Goal: Task Accomplishment & Management: Use online tool/utility

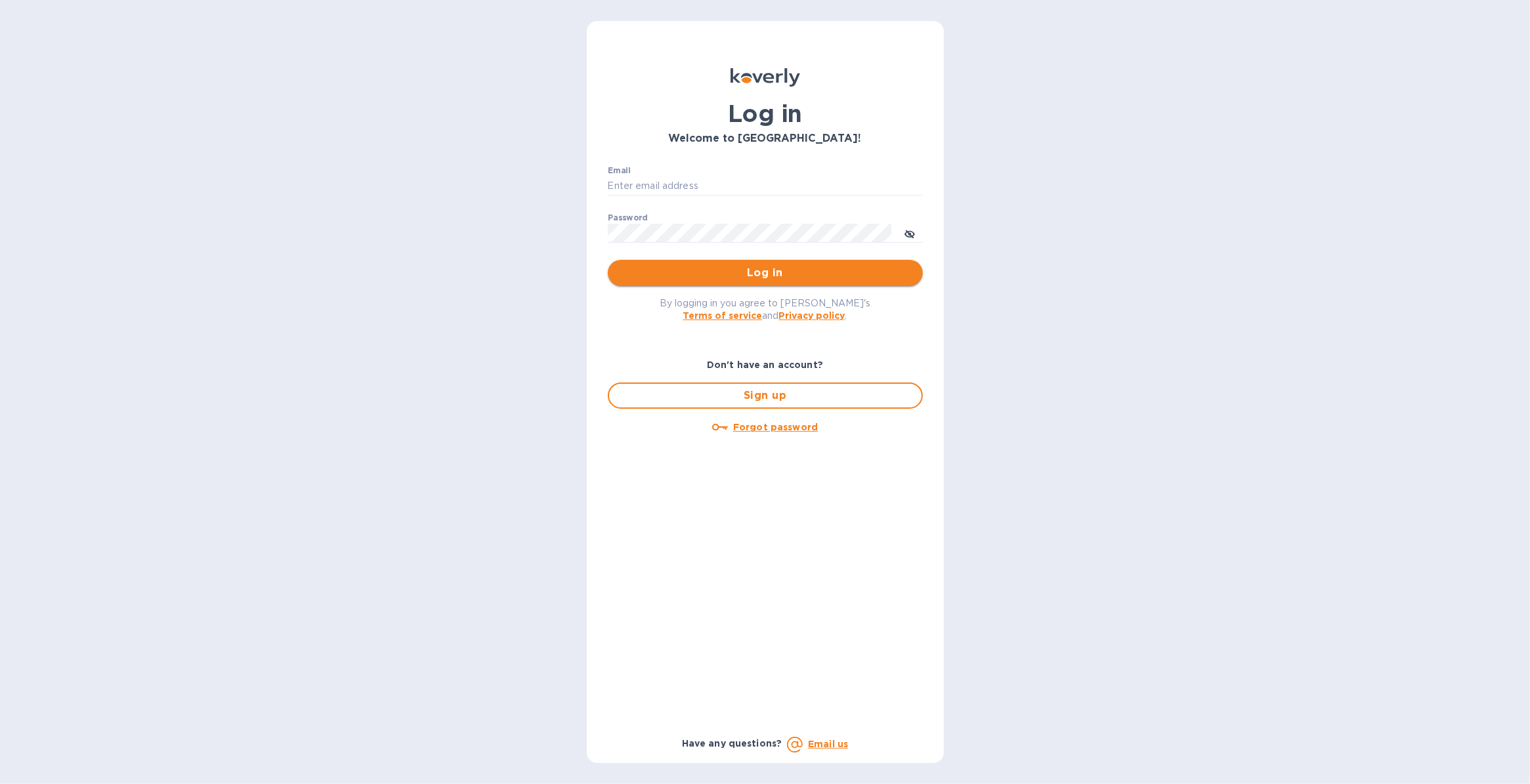
type input "[PERSON_NAME][EMAIL_ADDRESS][PERSON_NAME][DOMAIN_NAME]"
click at [670, 272] on span "Log in" at bounding box center [766, 272] width 294 height 15
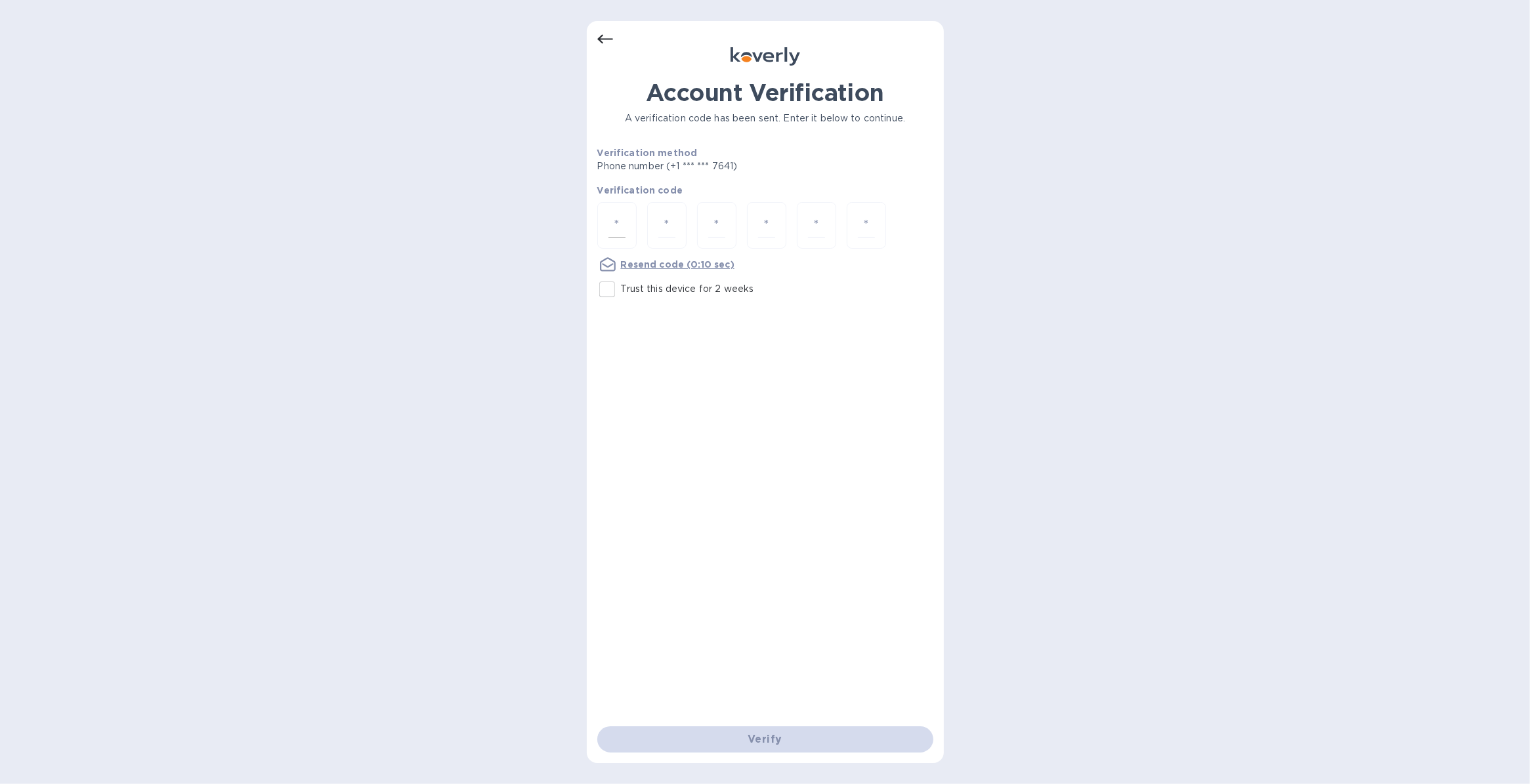
click at [615, 225] on input "number" at bounding box center [616, 226] width 17 height 24
type input "7"
type input "8"
type input "5"
type input "6"
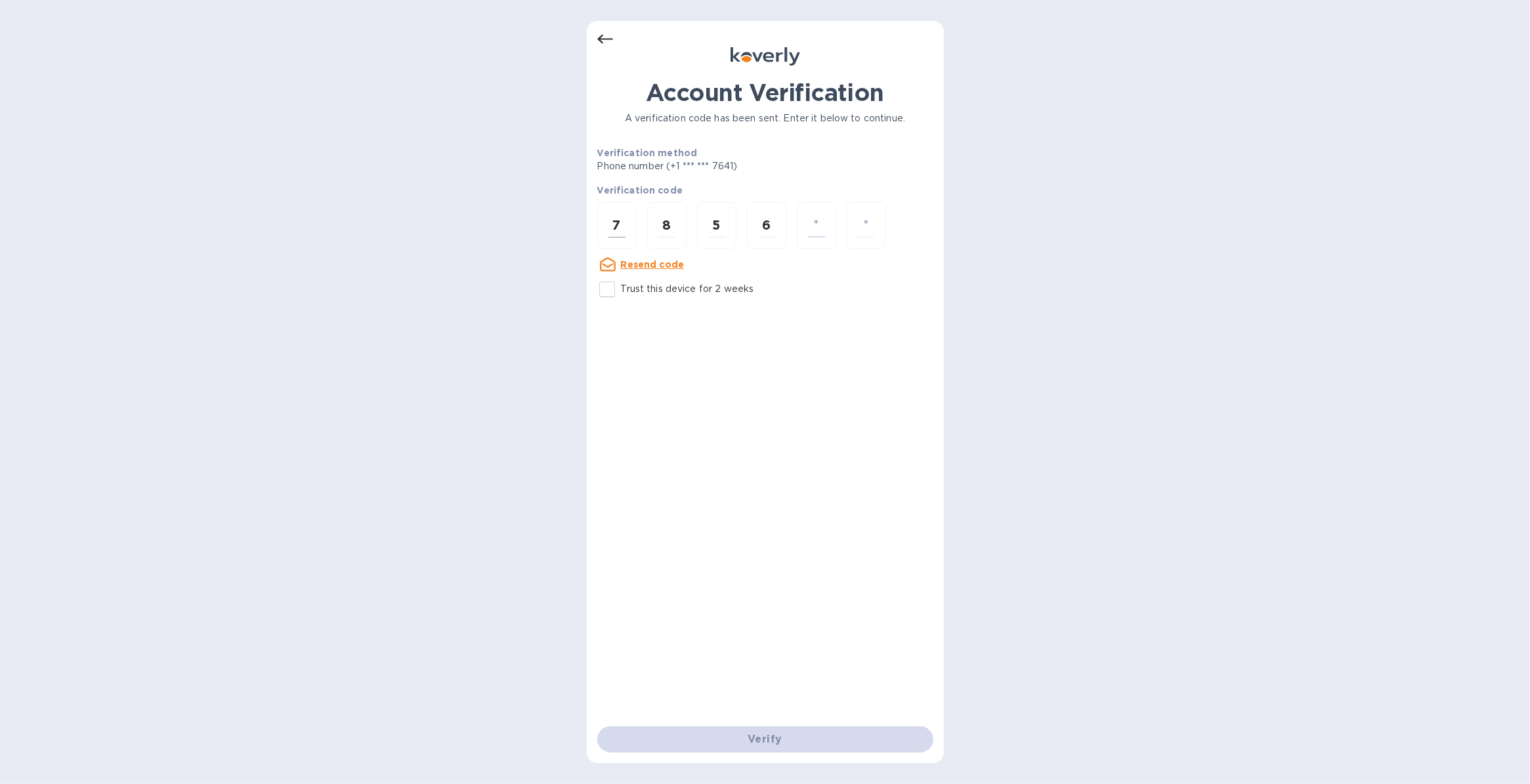
type input "9"
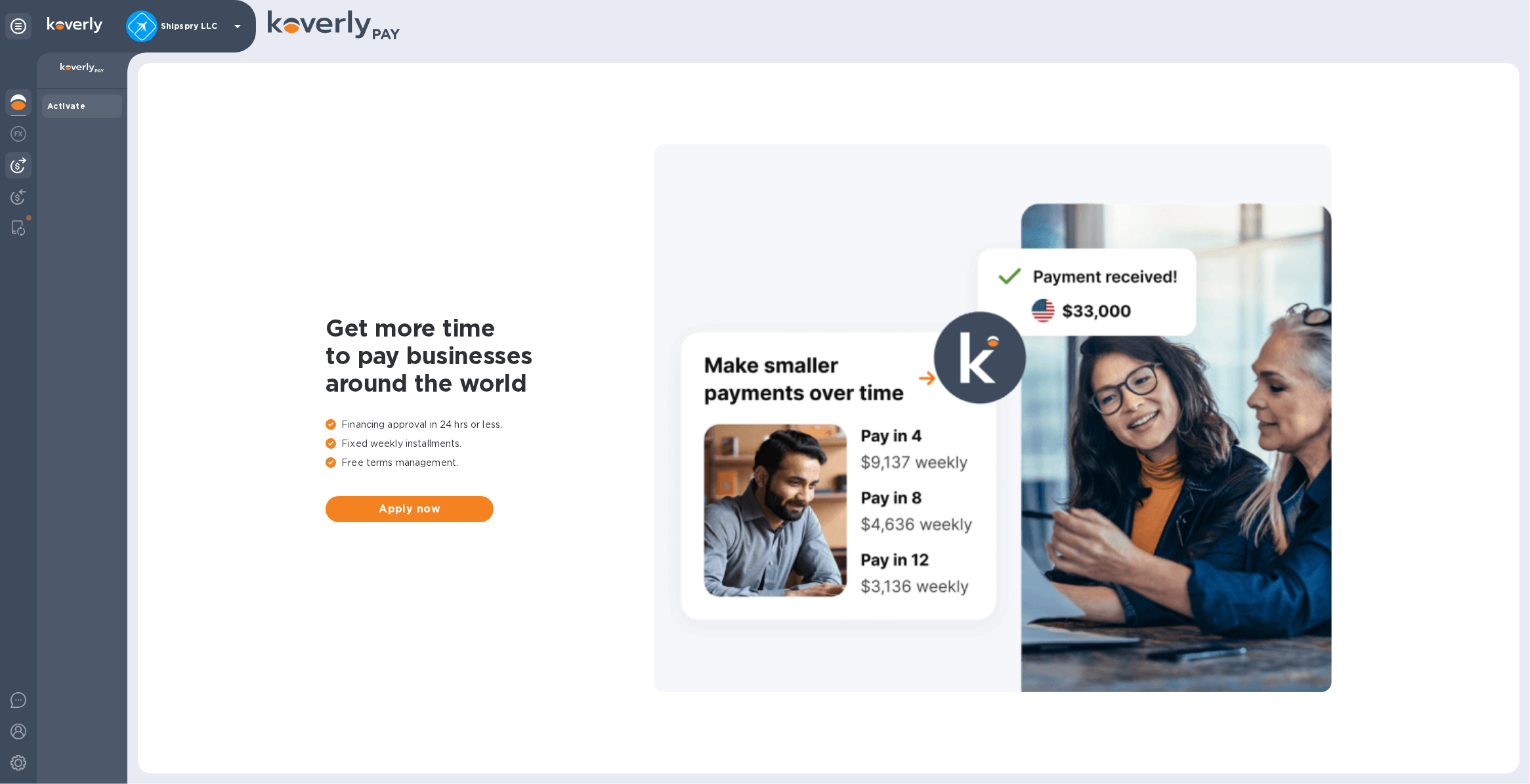
click at [15, 161] on img at bounding box center [18, 165] width 15 height 15
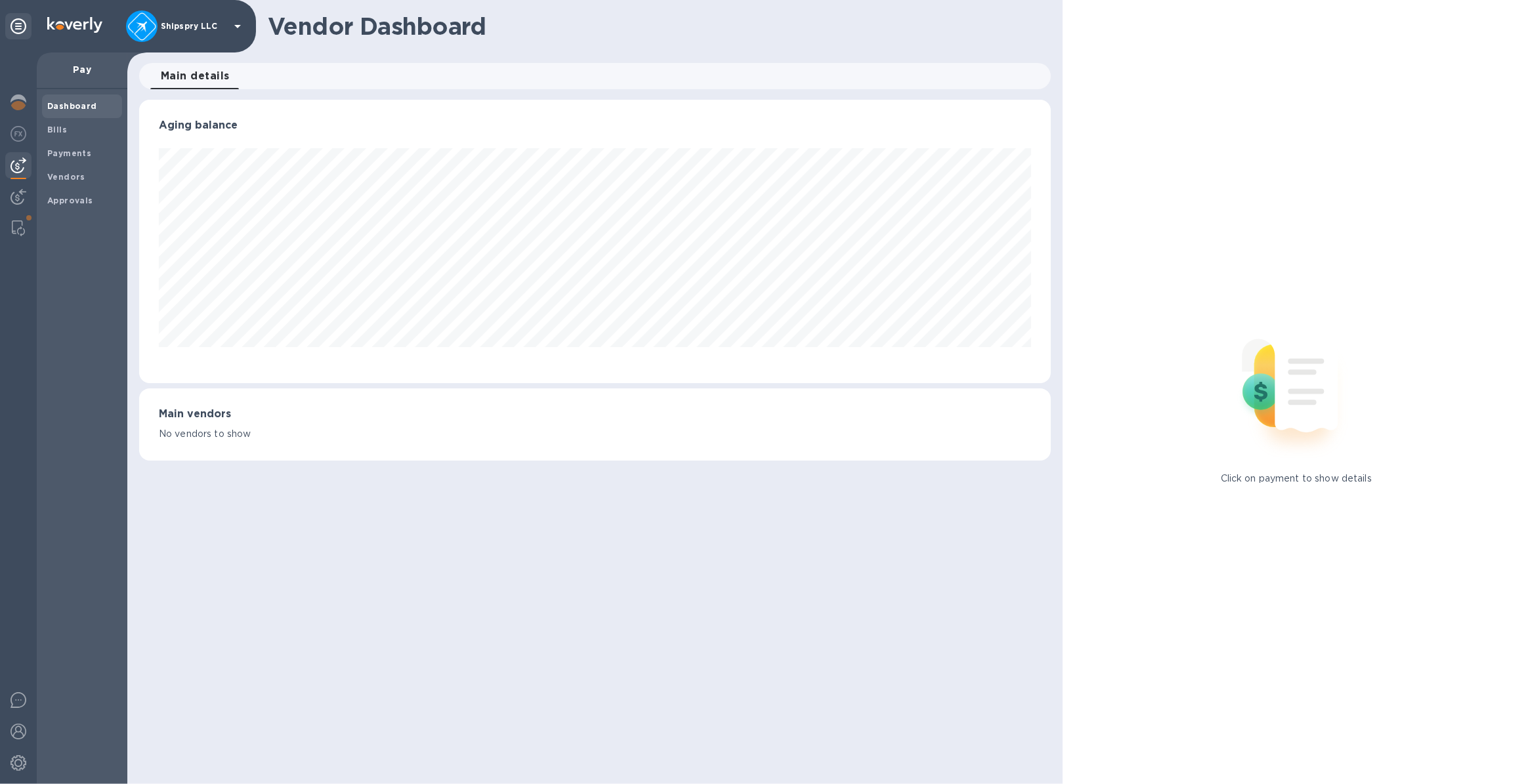
scroll to position [283, 911]
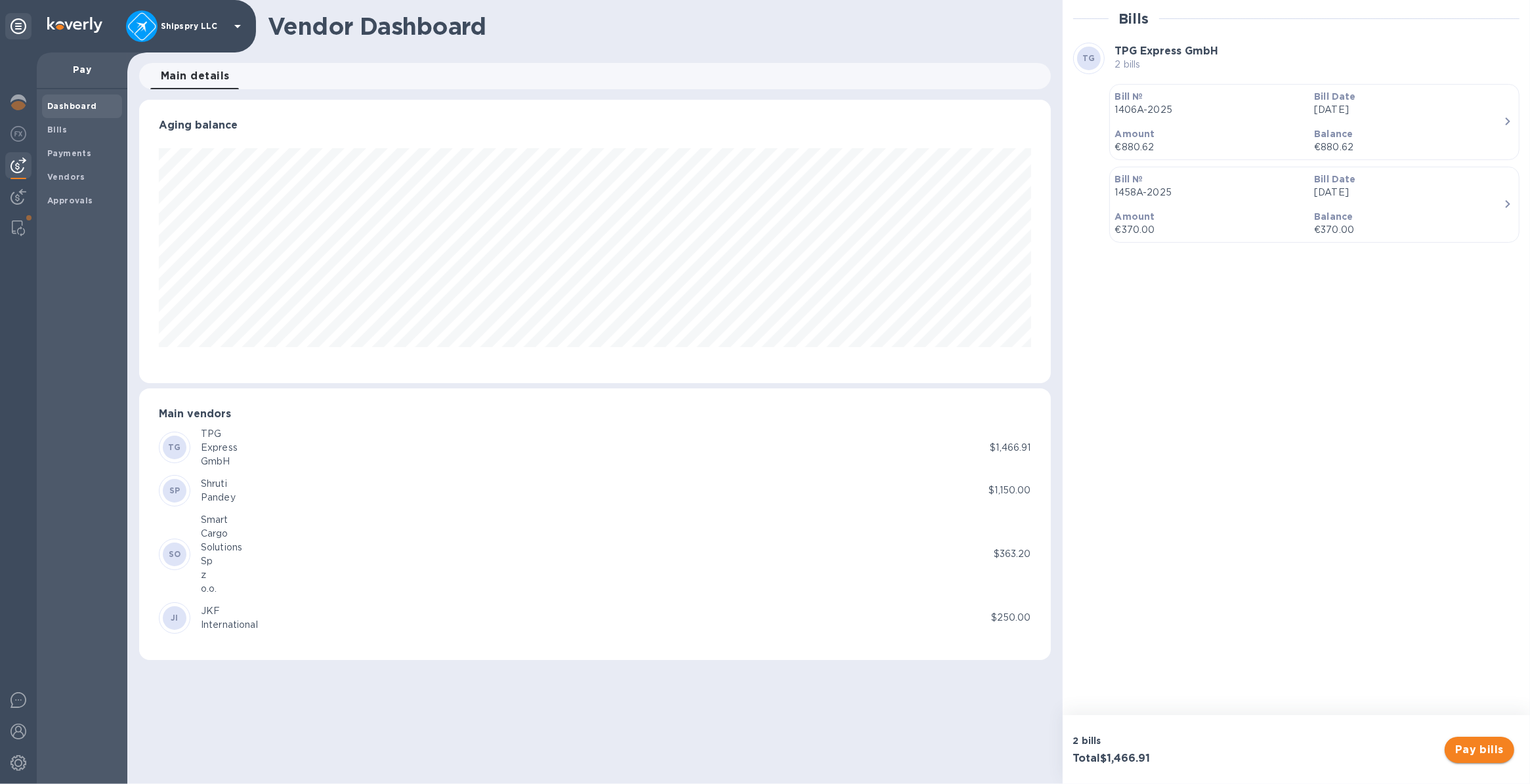
click at [1475, 747] on span "Pay bills" at bounding box center [1479, 749] width 49 height 15
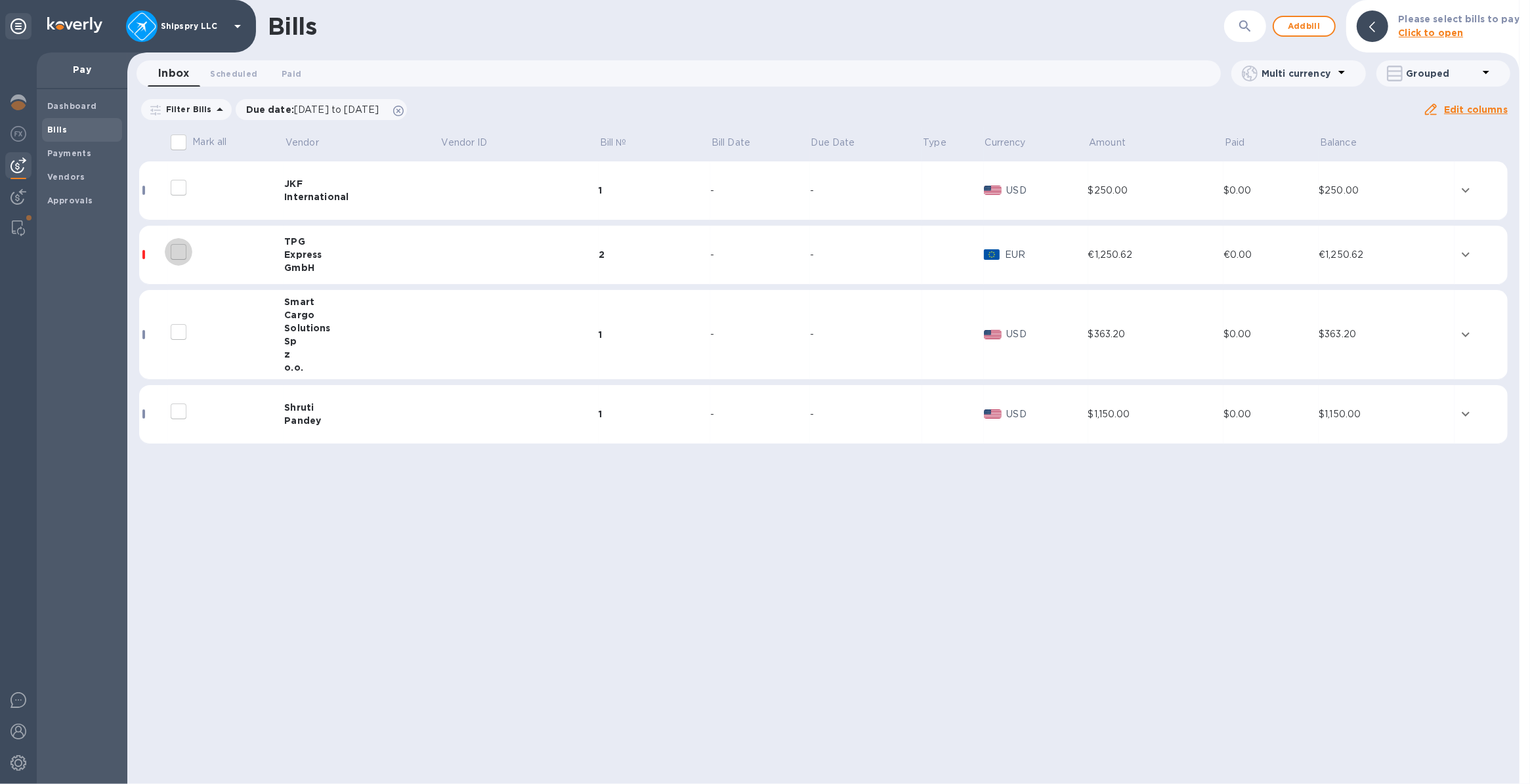
click at [175, 253] on input "decorative checkbox" at bounding box center [179, 252] width 27 height 27
click at [1468, 256] on icon "expand row" at bounding box center [1465, 254] width 15 height 15
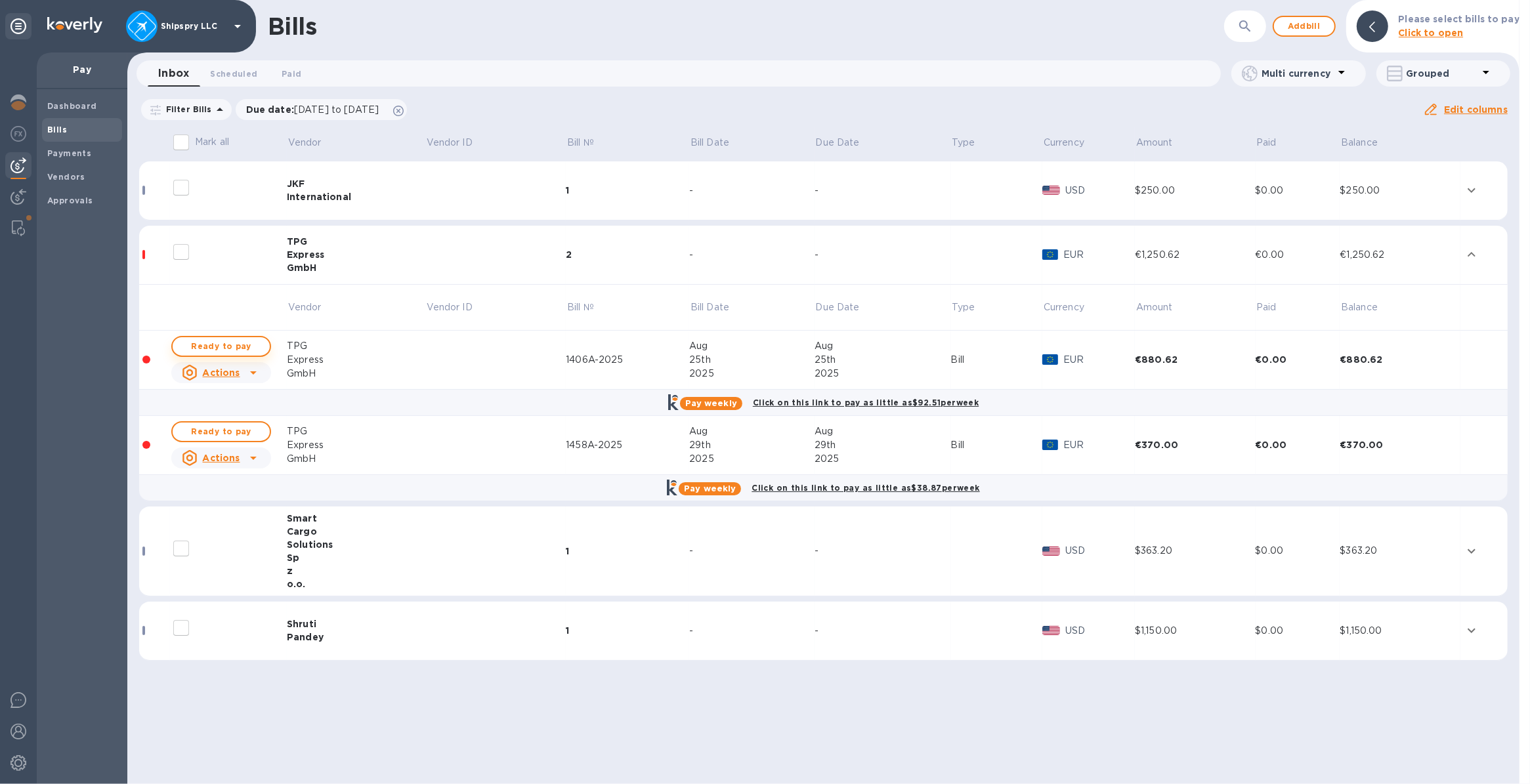
click at [227, 347] on span "Ready to pay" at bounding box center [221, 346] width 76 height 15
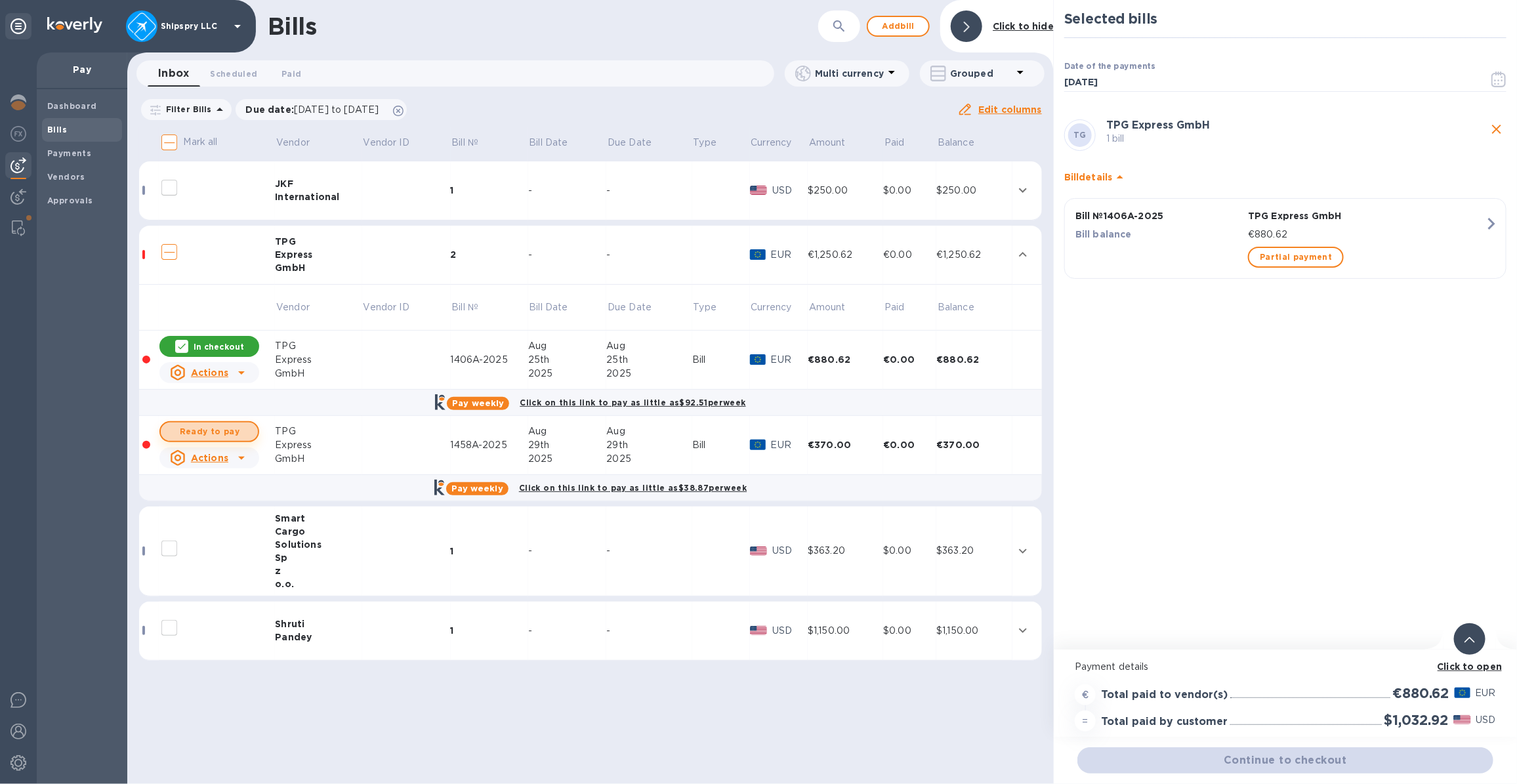
click at [211, 431] on span "Ready to pay" at bounding box center [209, 431] width 76 height 15
checkbox input "true"
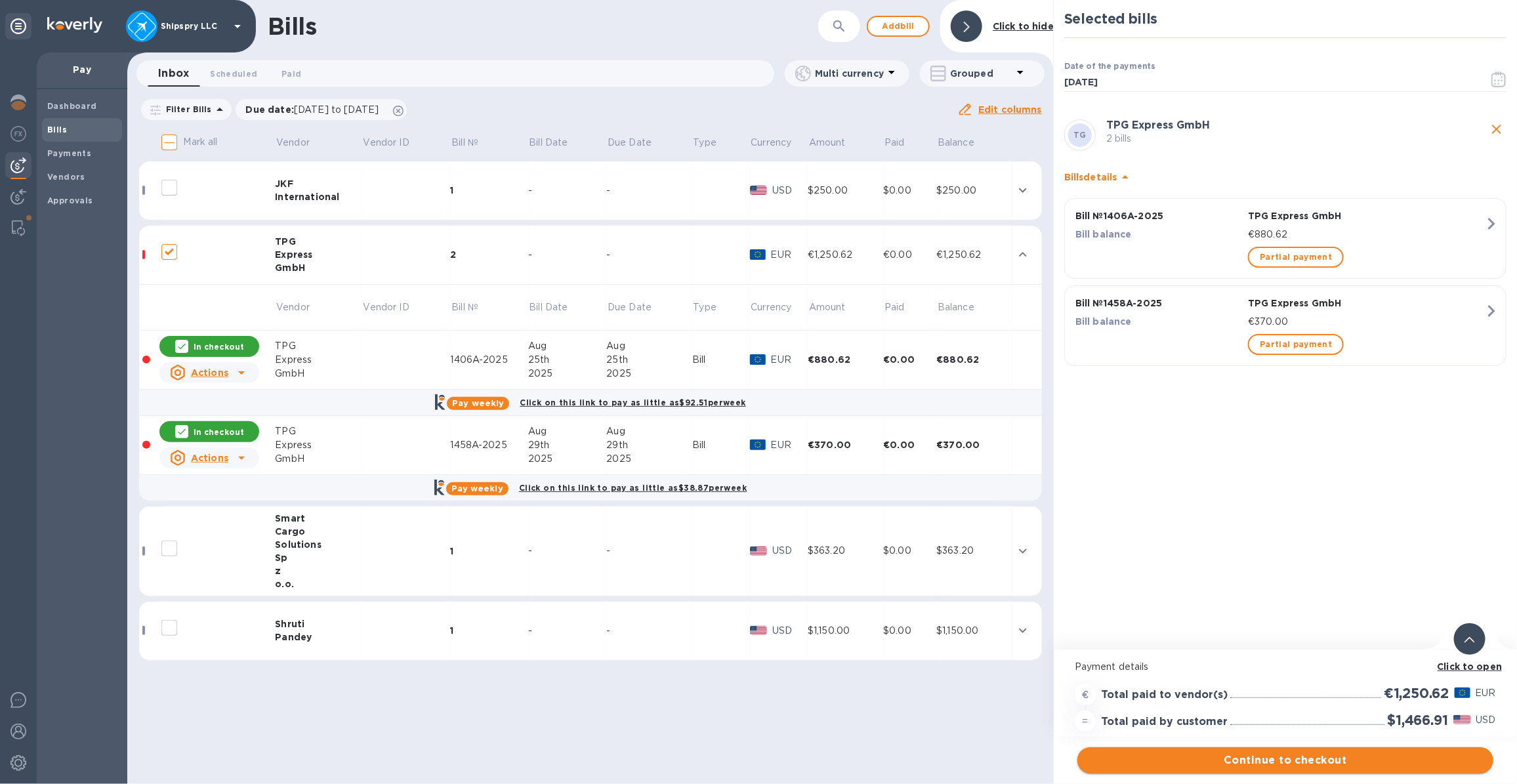
click at [1293, 765] on span "Continue to checkout" at bounding box center [1286, 760] width 395 height 15
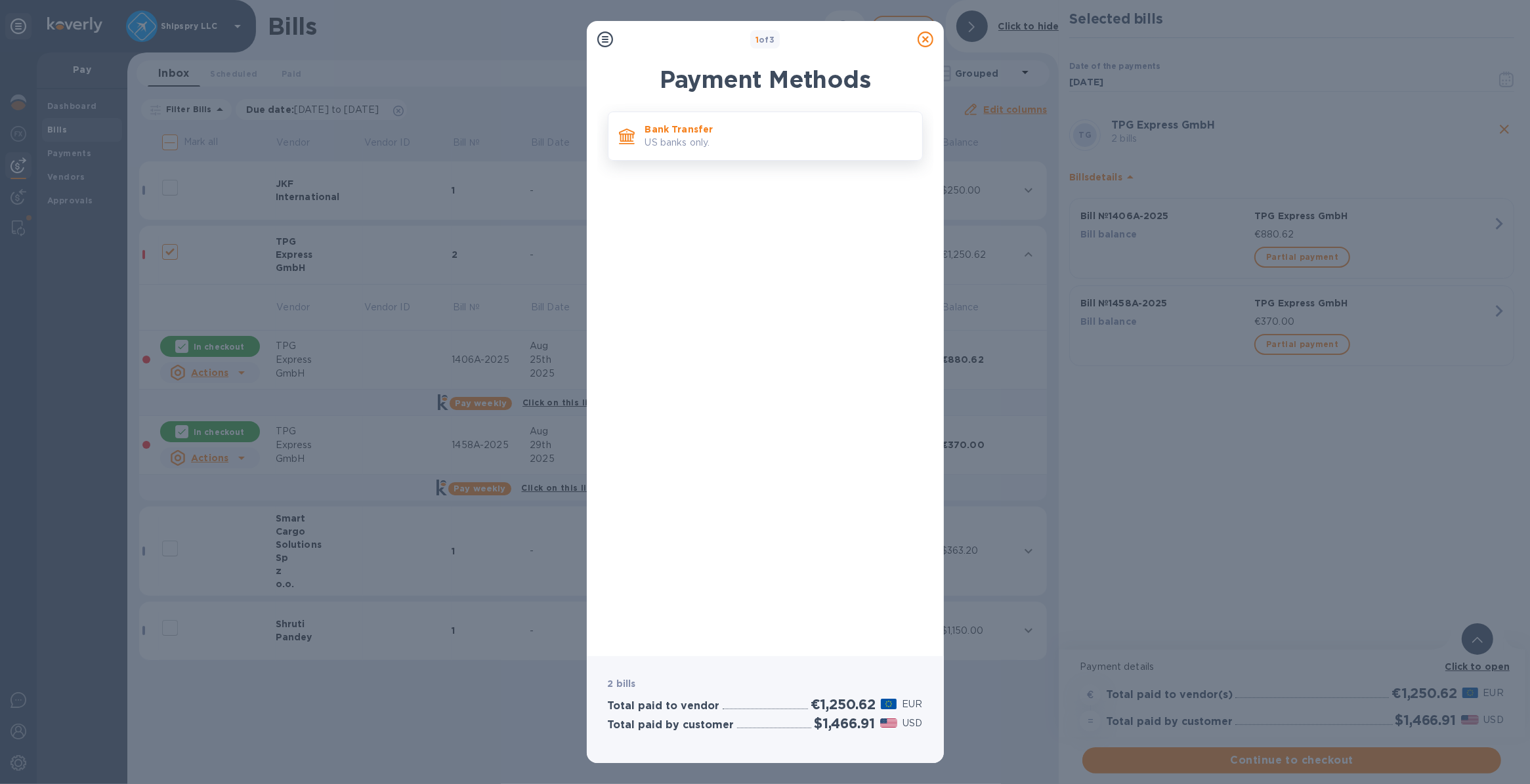
click at [647, 141] on p "US banks only." at bounding box center [779, 142] width 267 height 14
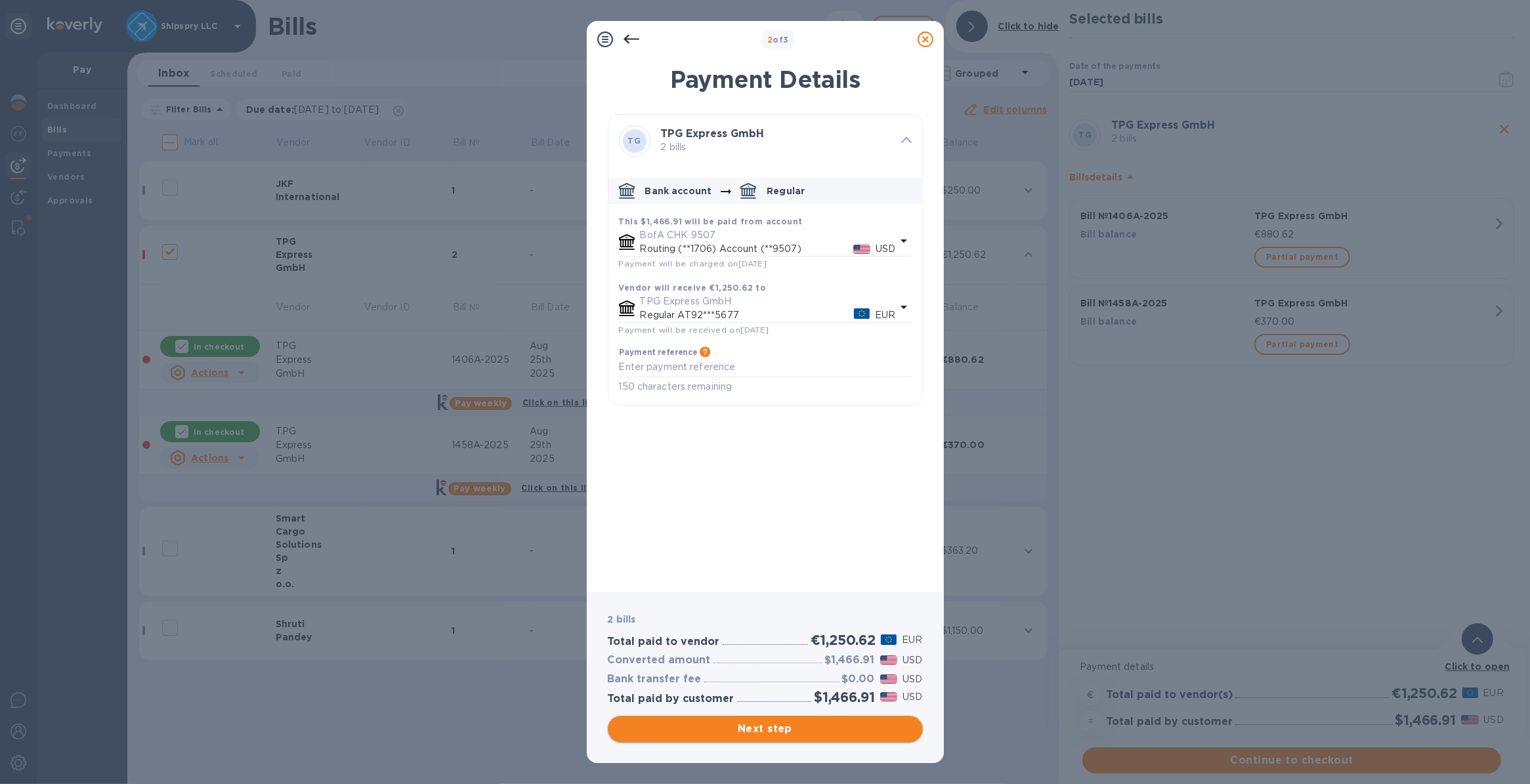
click at [762, 732] on span "Next step" at bounding box center [766, 728] width 294 height 15
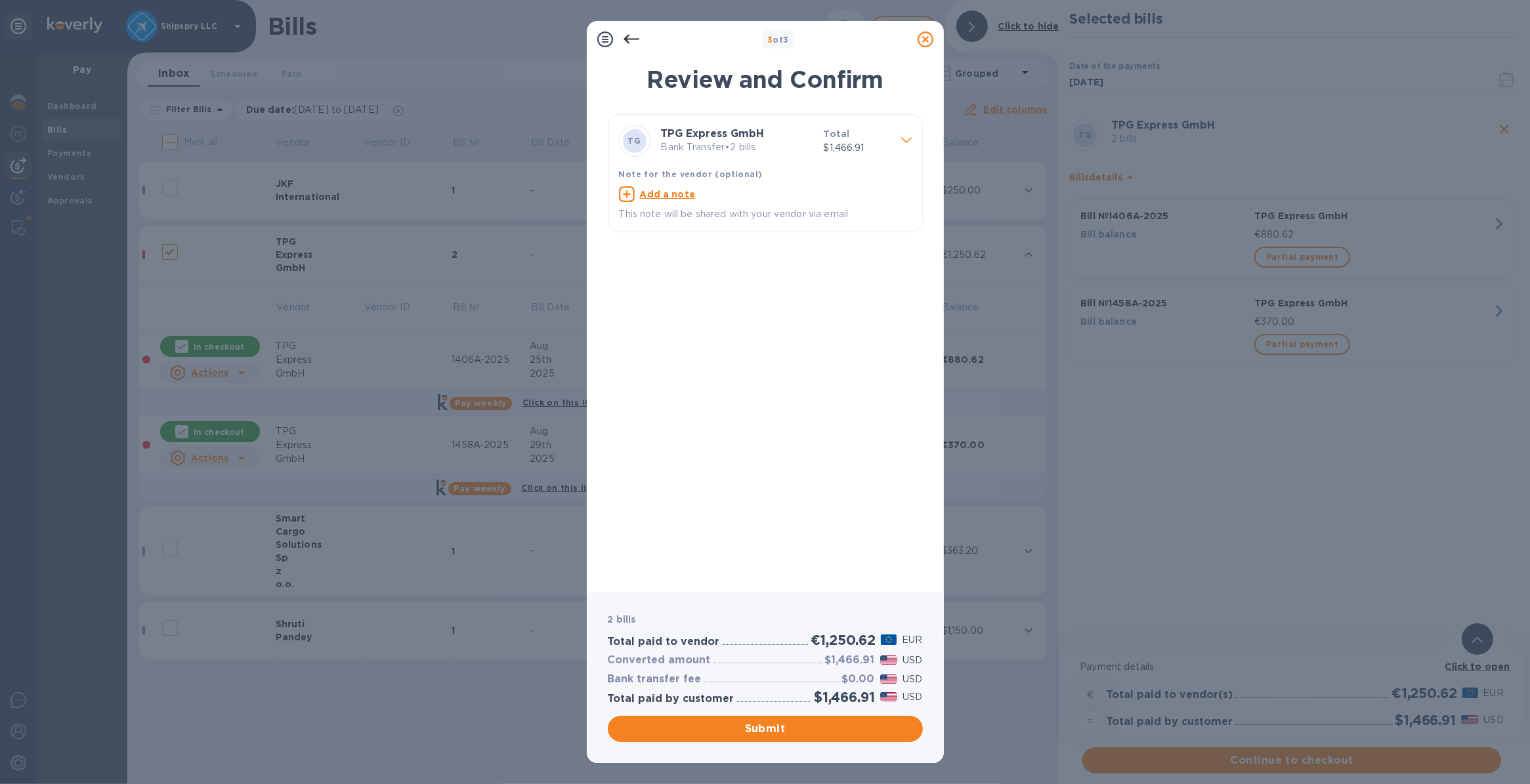
click at [657, 193] on u "Add a note" at bounding box center [667, 194] width 56 height 11
click at [654, 194] on textarea at bounding box center [754, 196] width 272 height 11
type textarea "shipspry llc [GEOGRAPHIC_DATA]"
click at [723, 736] on span "Submit" at bounding box center [766, 728] width 294 height 15
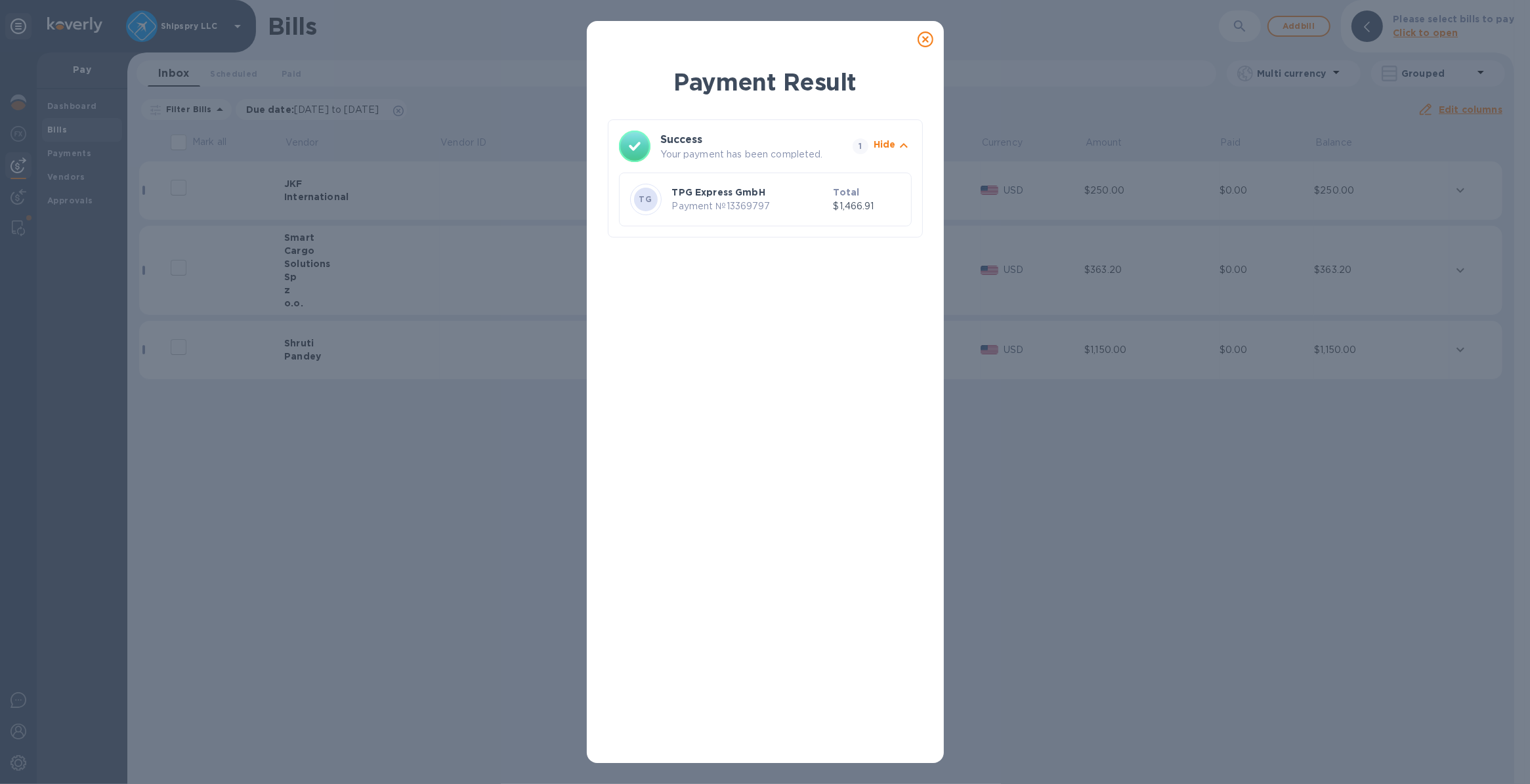
click at [922, 41] on icon at bounding box center [925, 39] width 15 height 15
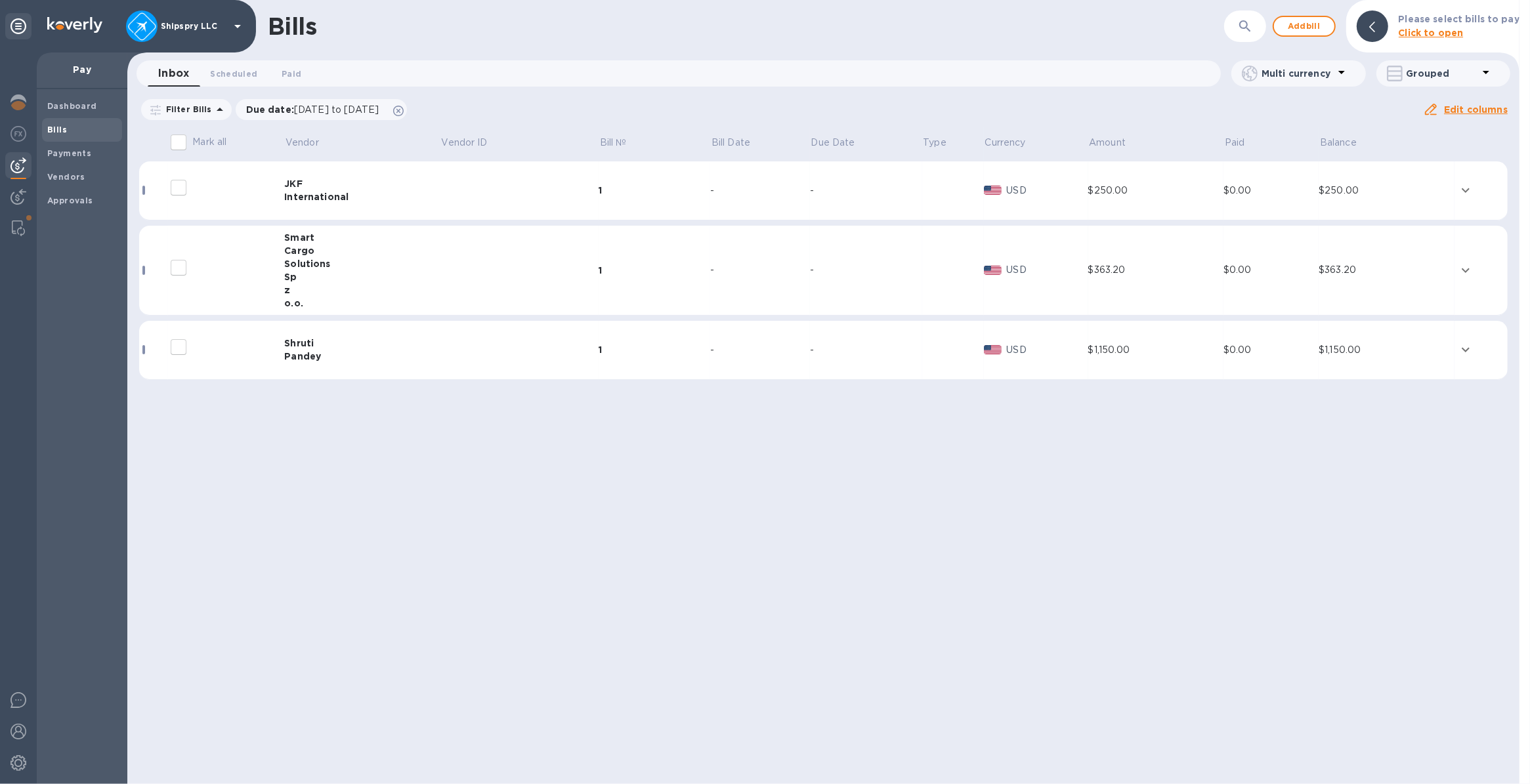
click at [1464, 184] on icon "expand row" at bounding box center [1465, 190] width 15 height 15
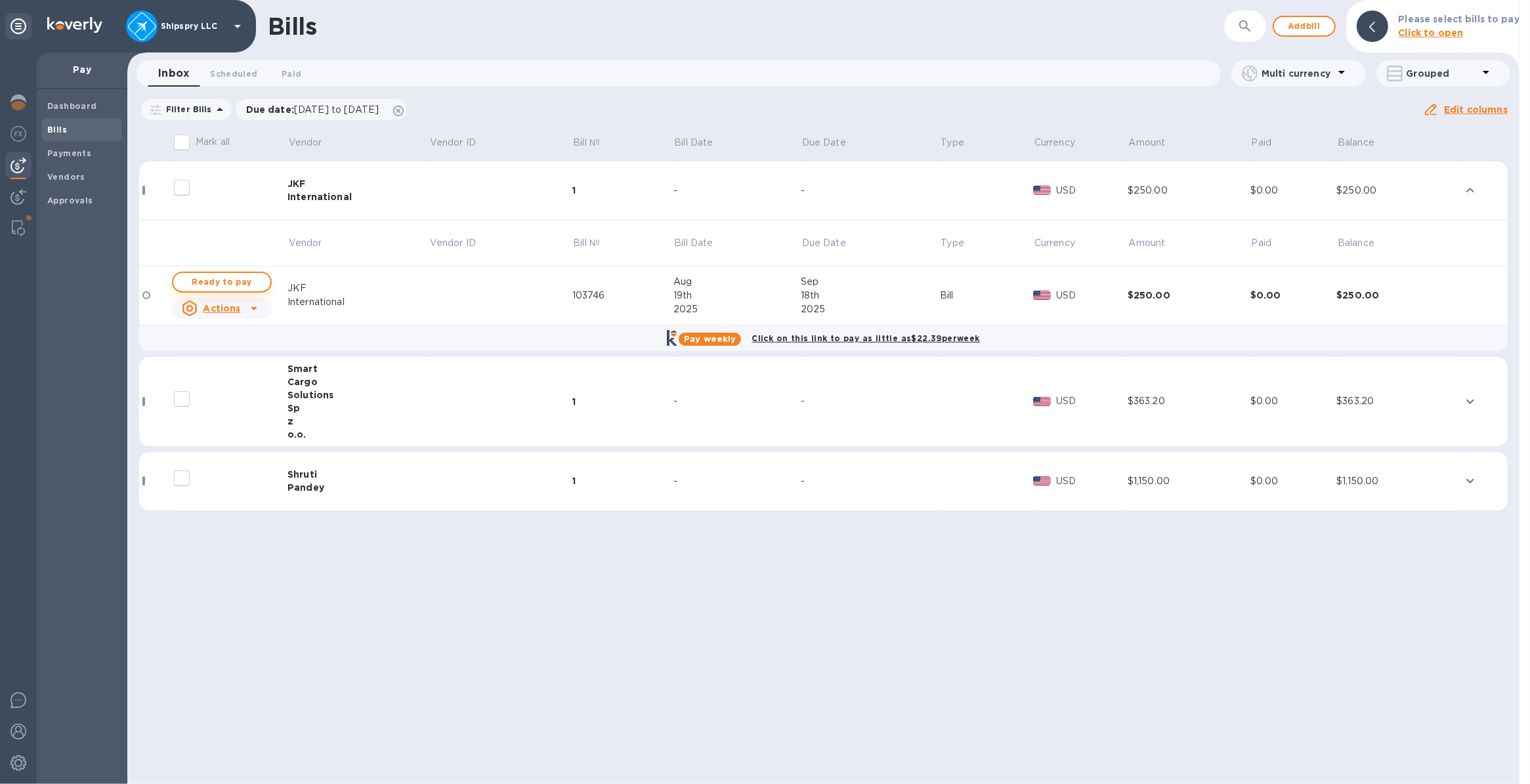
click at [230, 277] on span "Ready to pay" at bounding box center [222, 281] width 76 height 15
checkbox input "true"
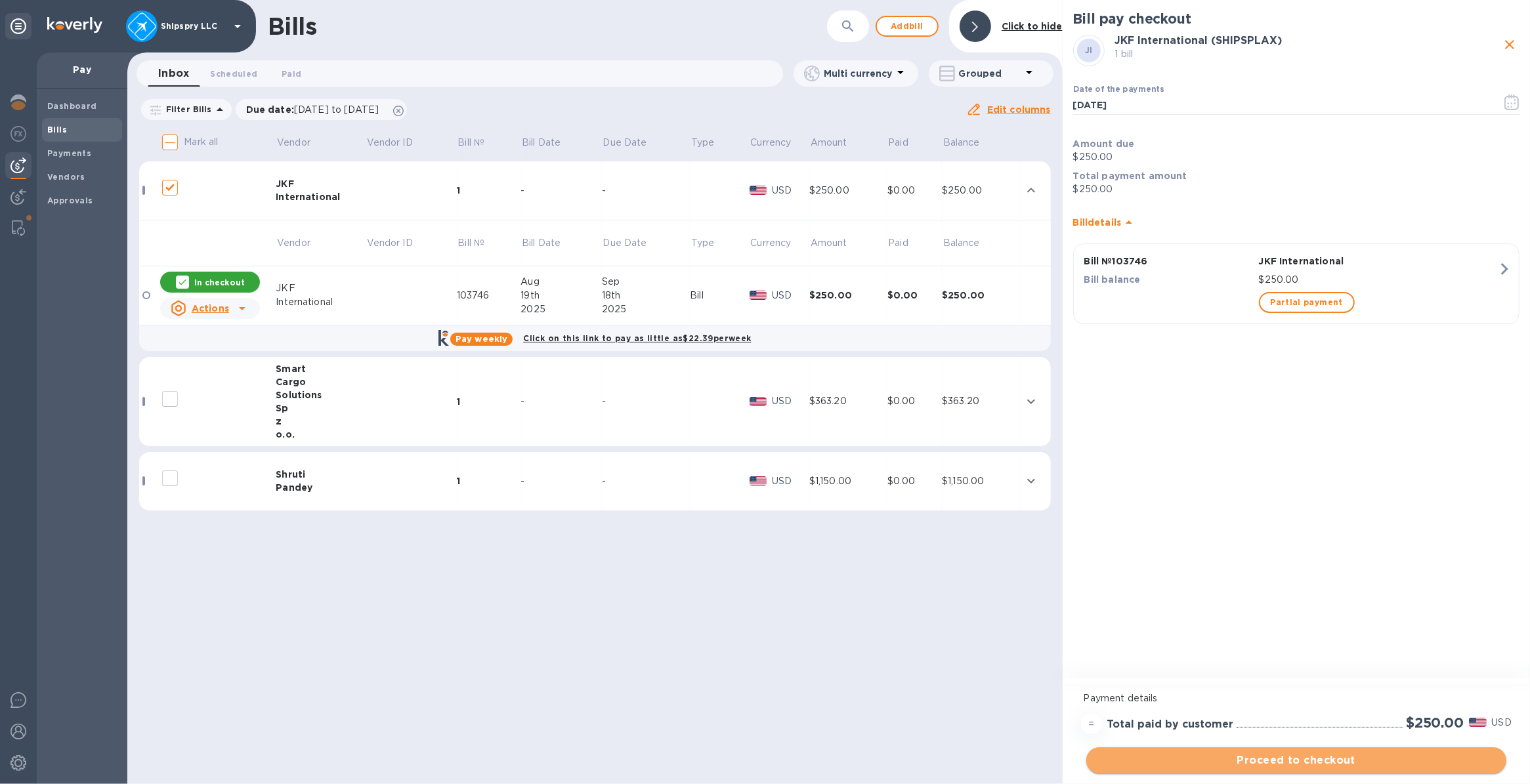
click at [1274, 761] on span "Proceed to checkout" at bounding box center [1295, 760] width 399 height 15
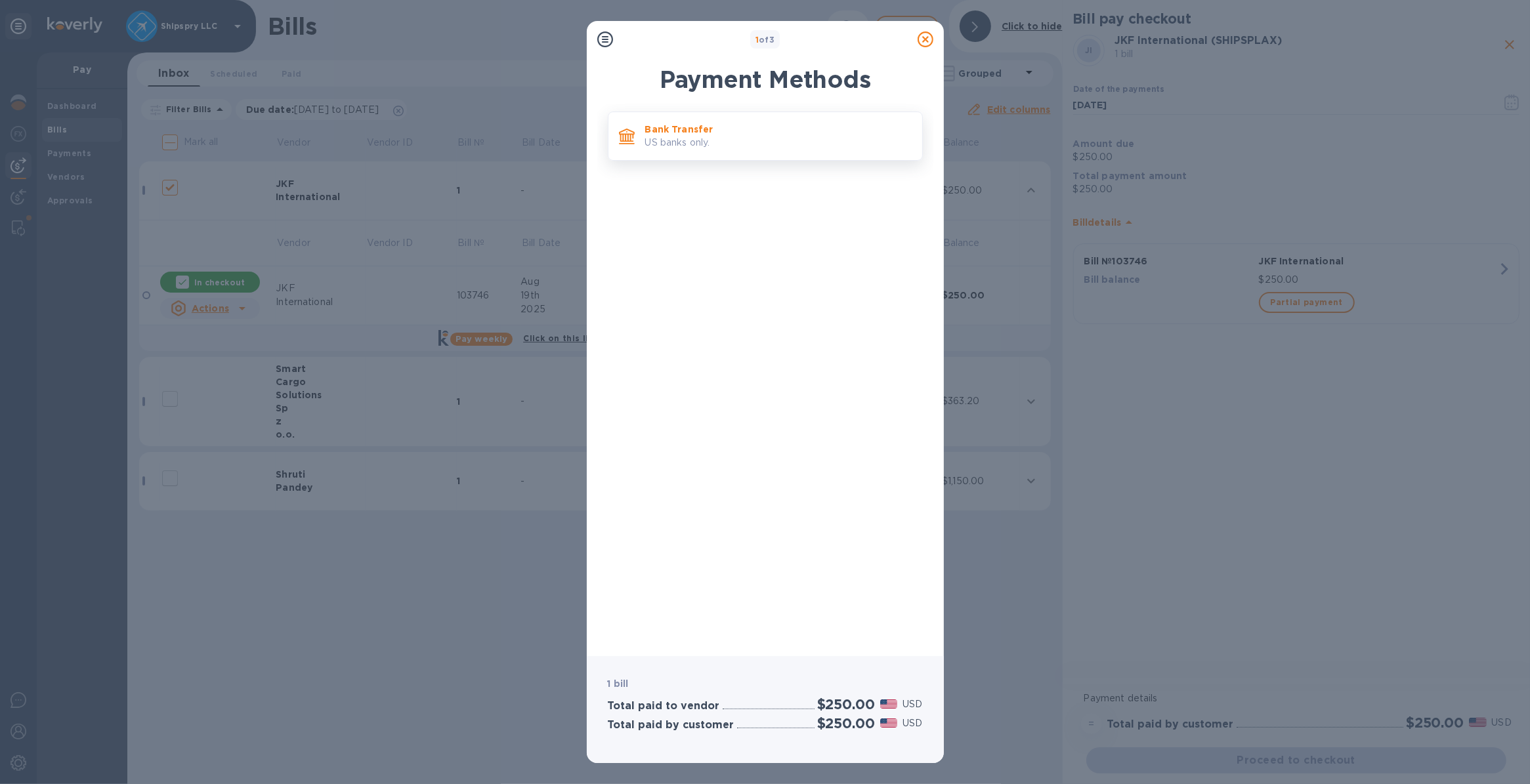
click at [703, 133] on p "Bank Transfer" at bounding box center [779, 129] width 267 height 13
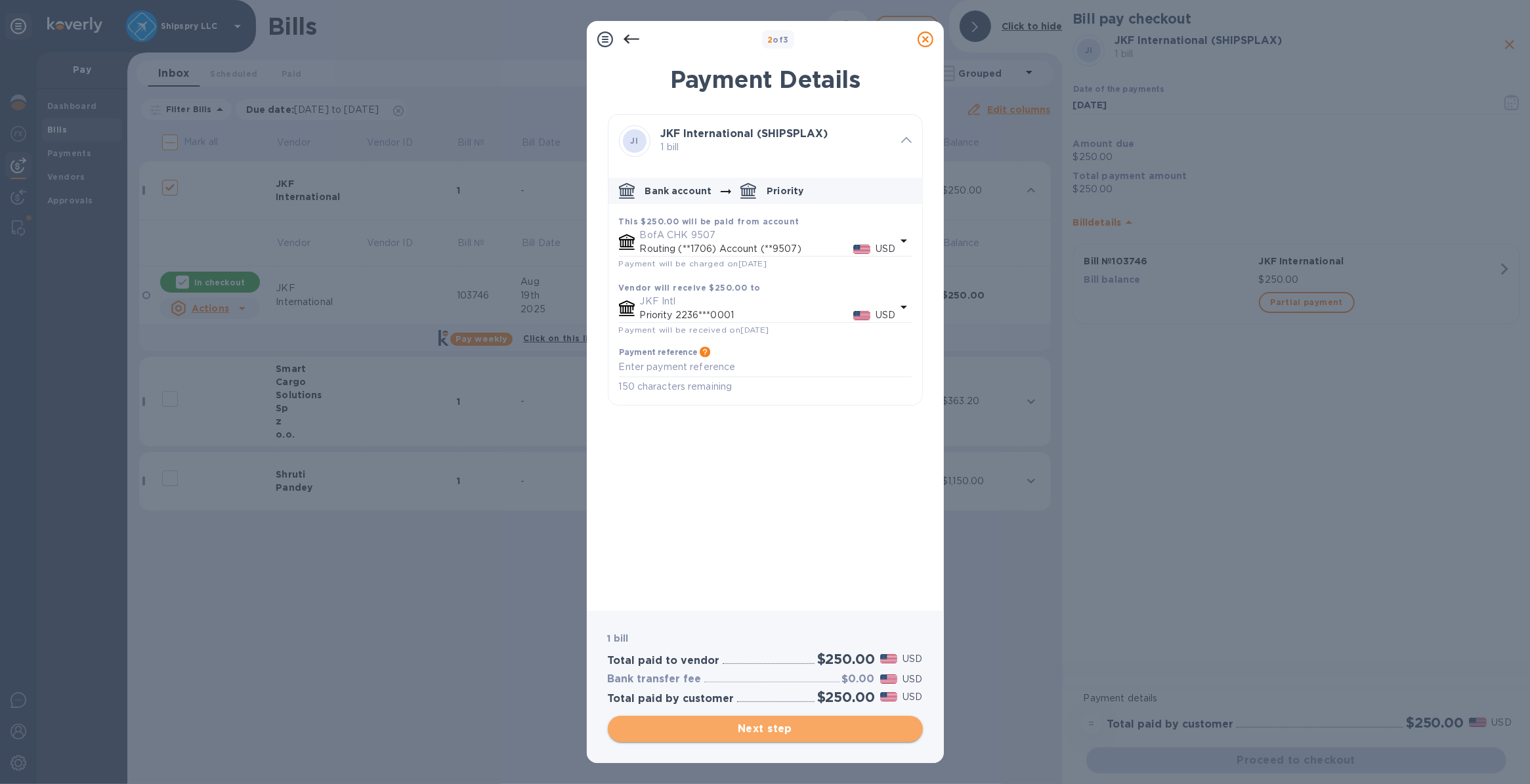
click at [746, 726] on span "Next step" at bounding box center [766, 728] width 294 height 15
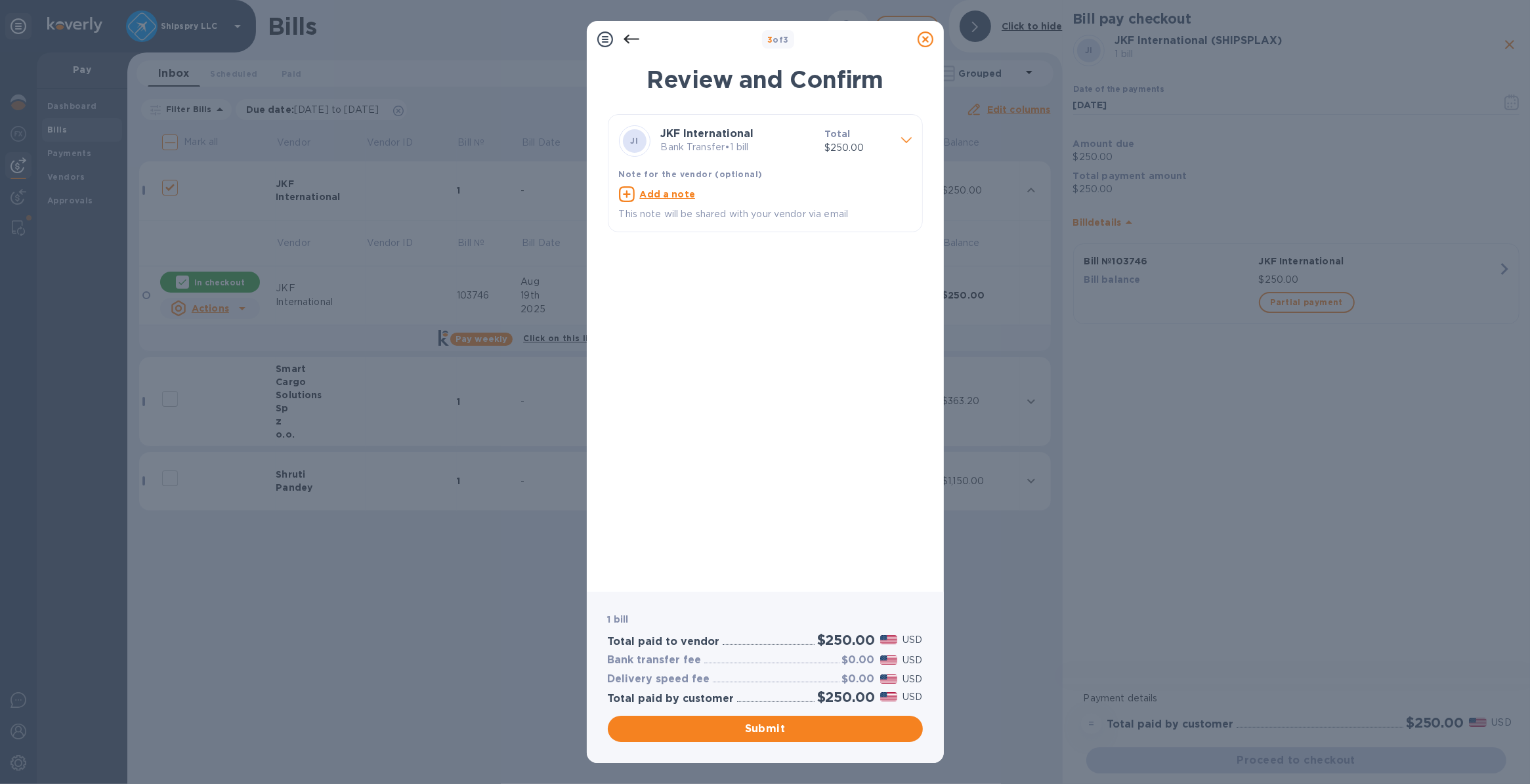
click at [667, 196] on u "Add a note" at bounding box center [667, 194] width 56 height 11
click at [646, 195] on textarea at bounding box center [754, 196] width 272 height 11
type textarea "shipspry llc [GEOGRAPHIC_DATA]"
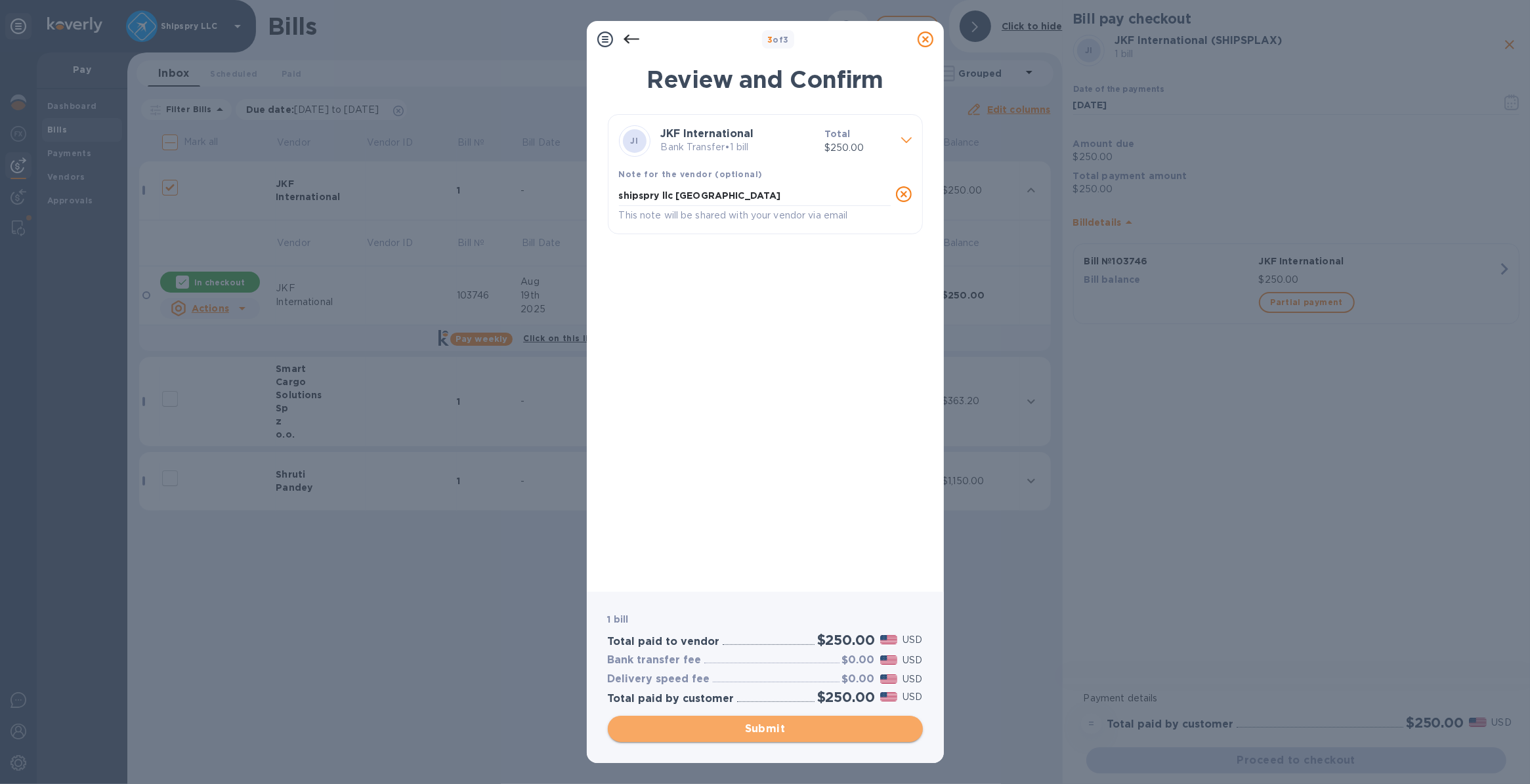
click at [736, 730] on span "Submit" at bounding box center [766, 728] width 294 height 15
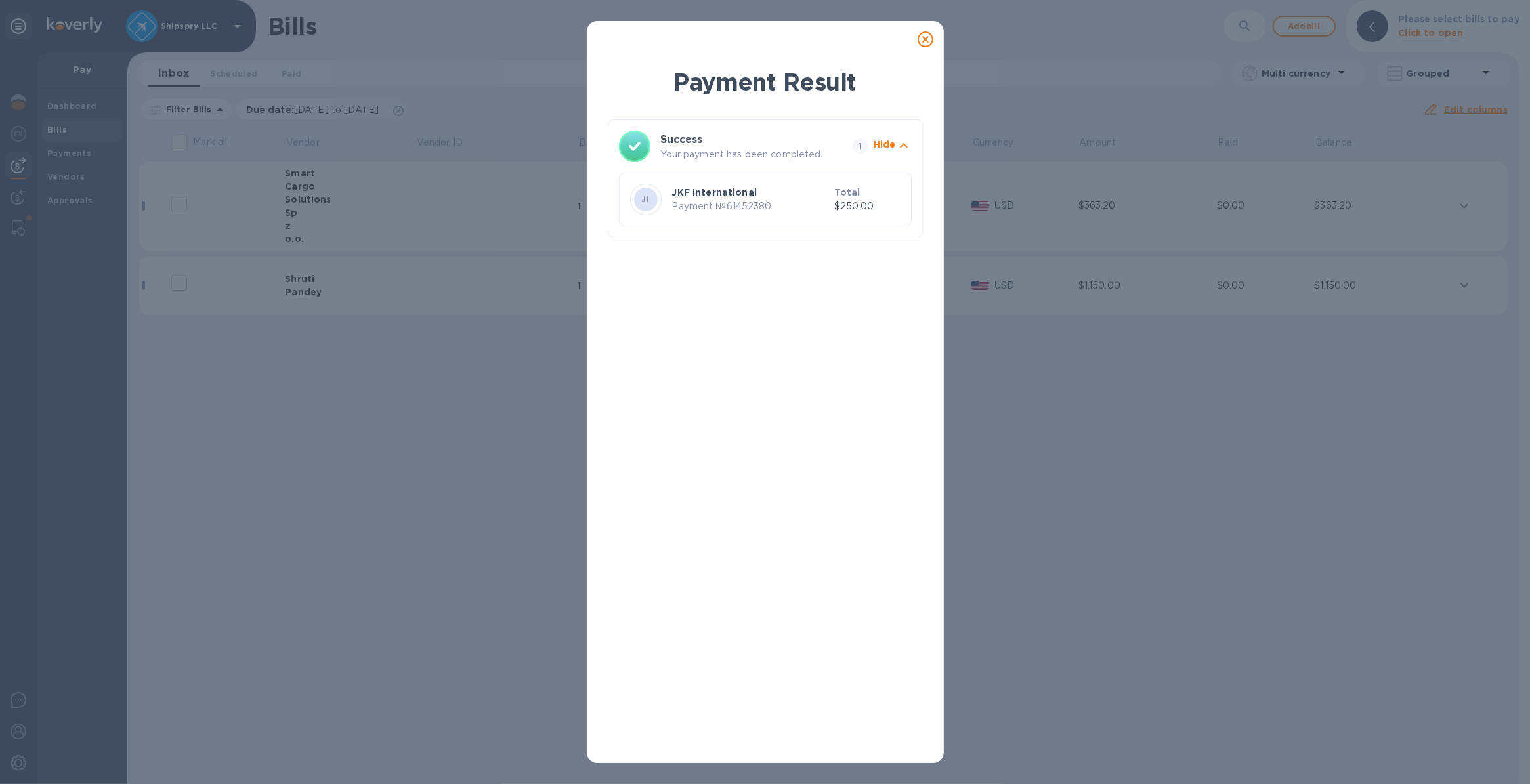
click at [920, 40] on icon at bounding box center [925, 39] width 15 height 15
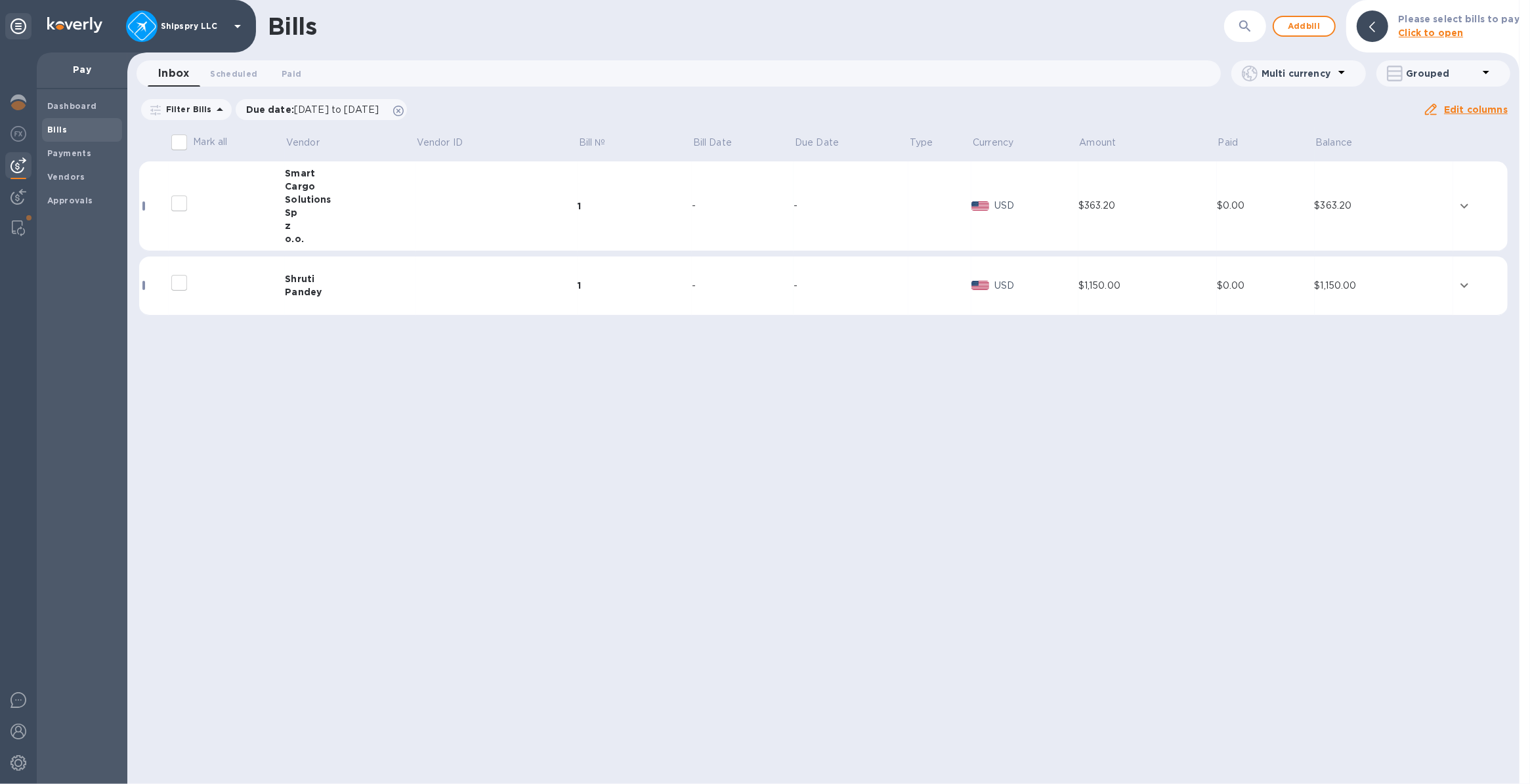
click at [1468, 204] on icon "expand row" at bounding box center [1464, 206] width 8 height 5
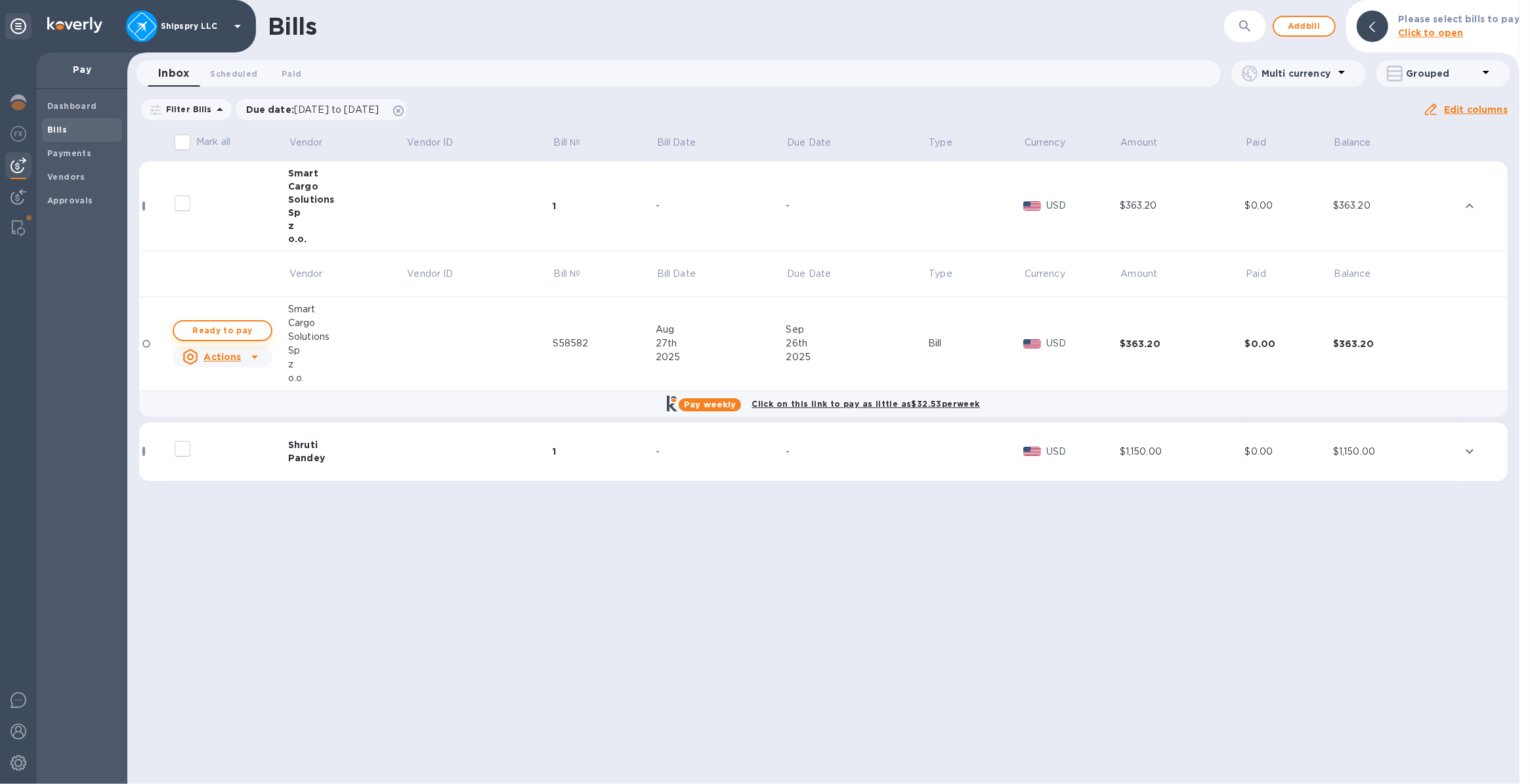
click at [251, 331] on span "Ready to pay" at bounding box center [222, 330] width 76 height 15
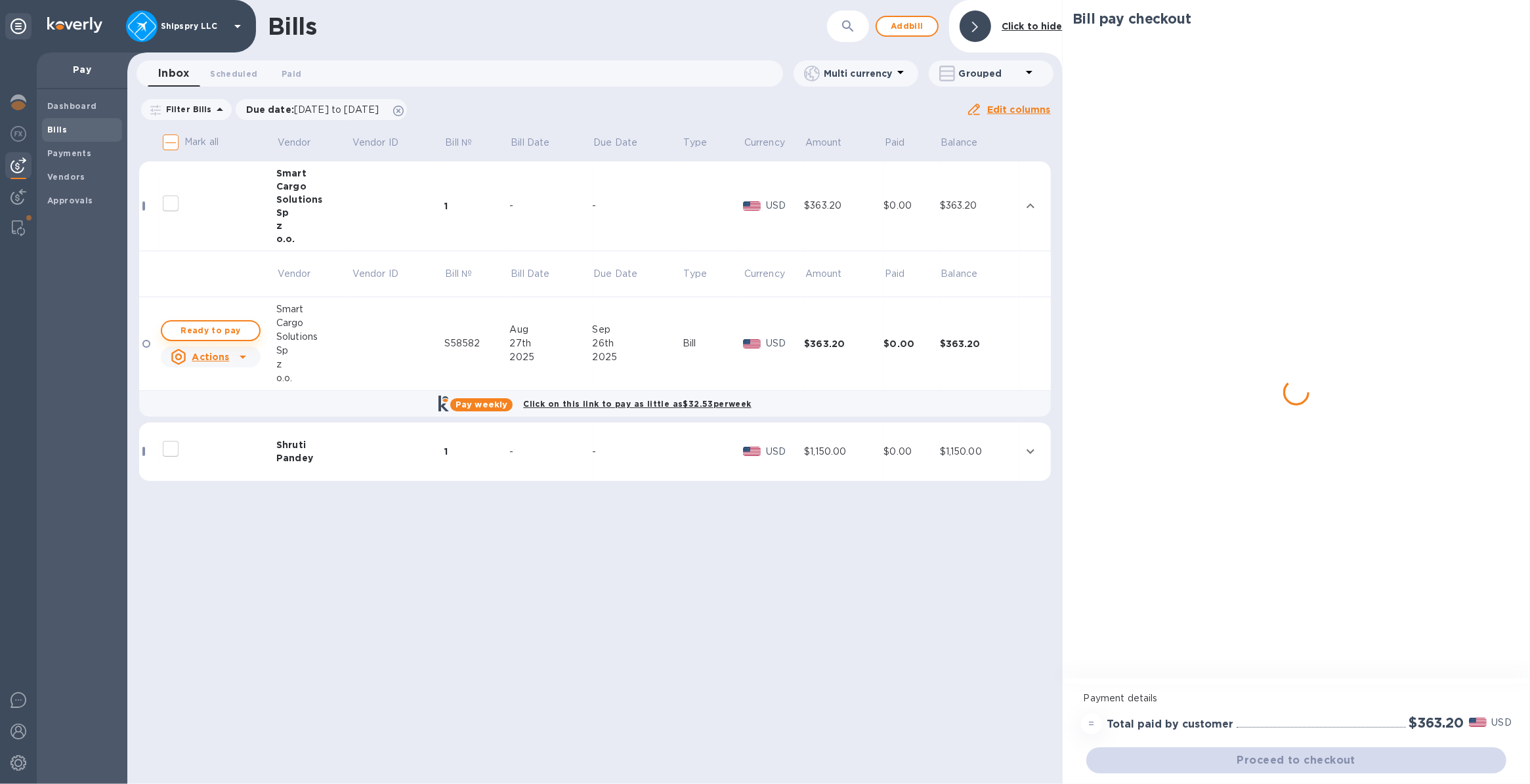
checkbox input "true"
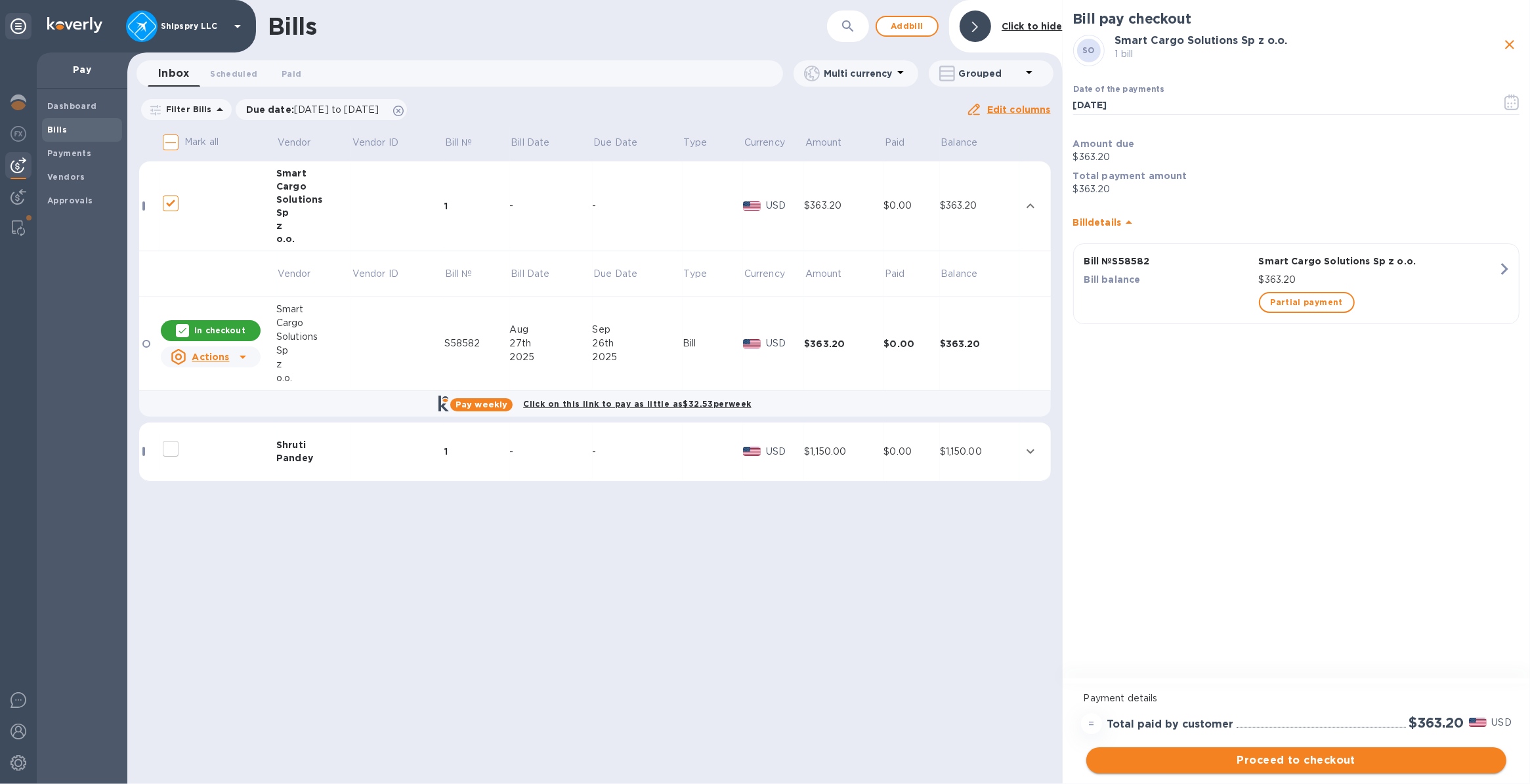
click at [1300, 765] on span "Proceed to checkout" at bounding box center [1295, 760] width 399 height 15
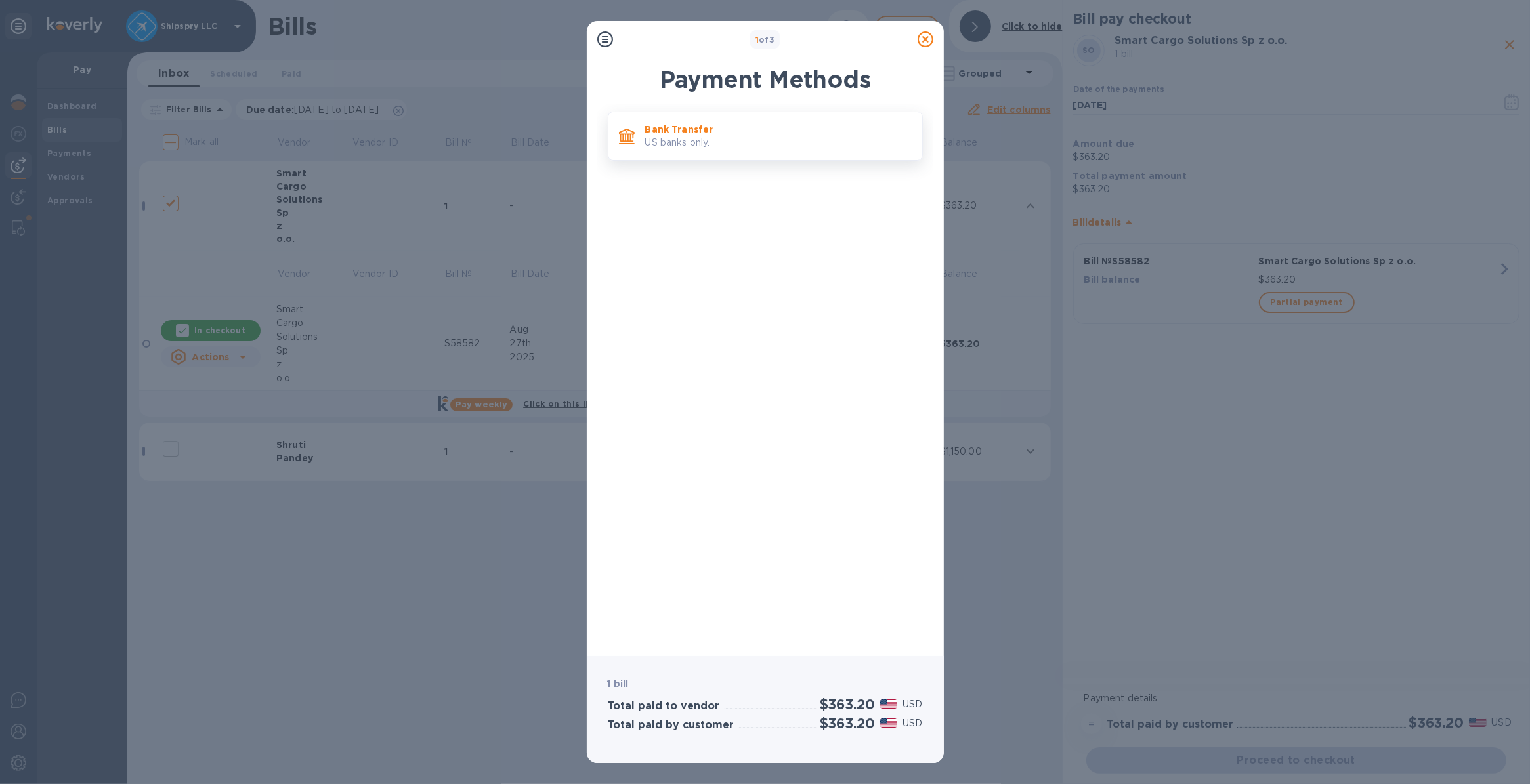
click at [733, 152] on div "Bank Transfer US banks only." at bounding box center [778, 136] width 277 height 37
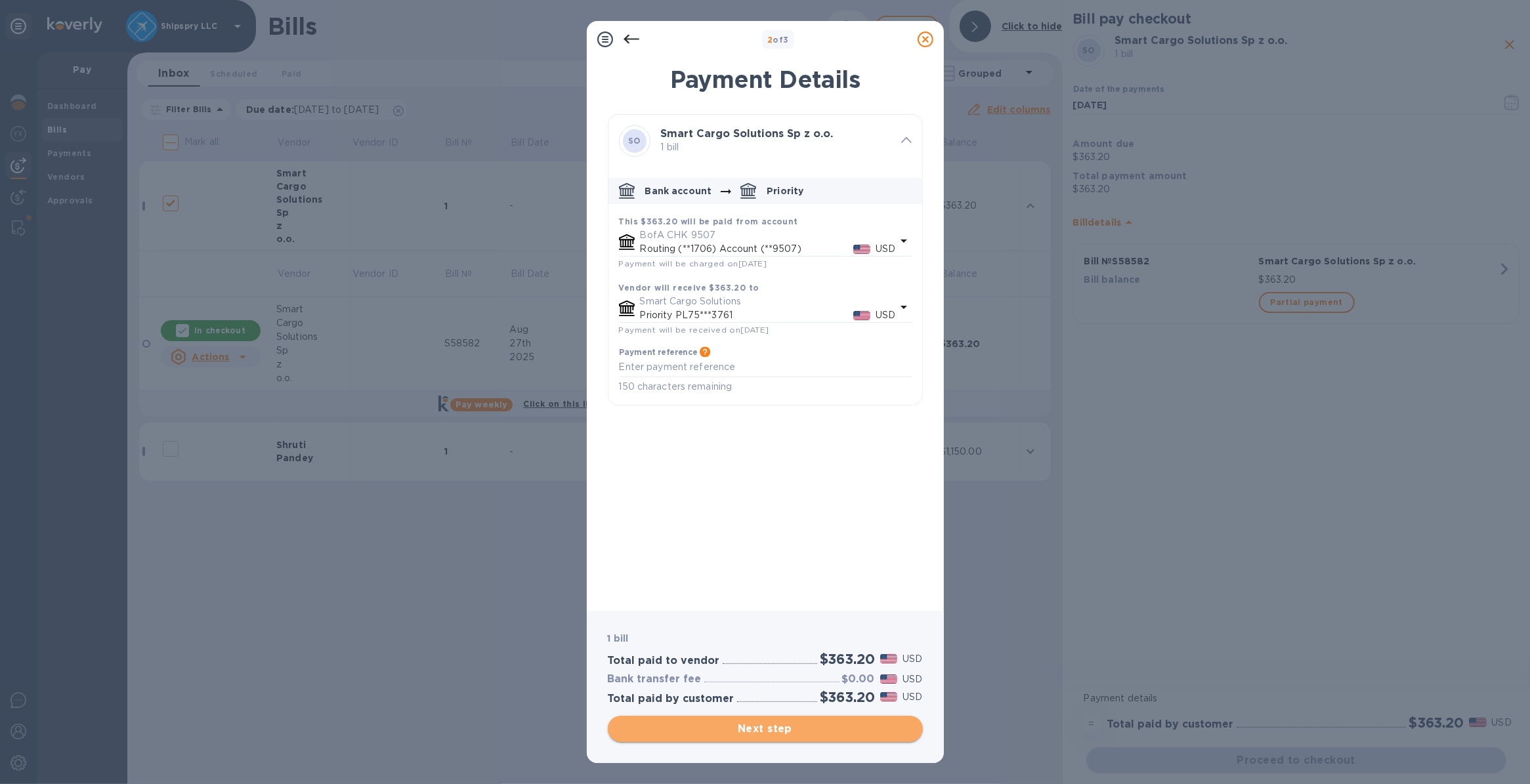
click at [763, 733] on span "Next step" at bounding box center [766, 728] width 294 height 15
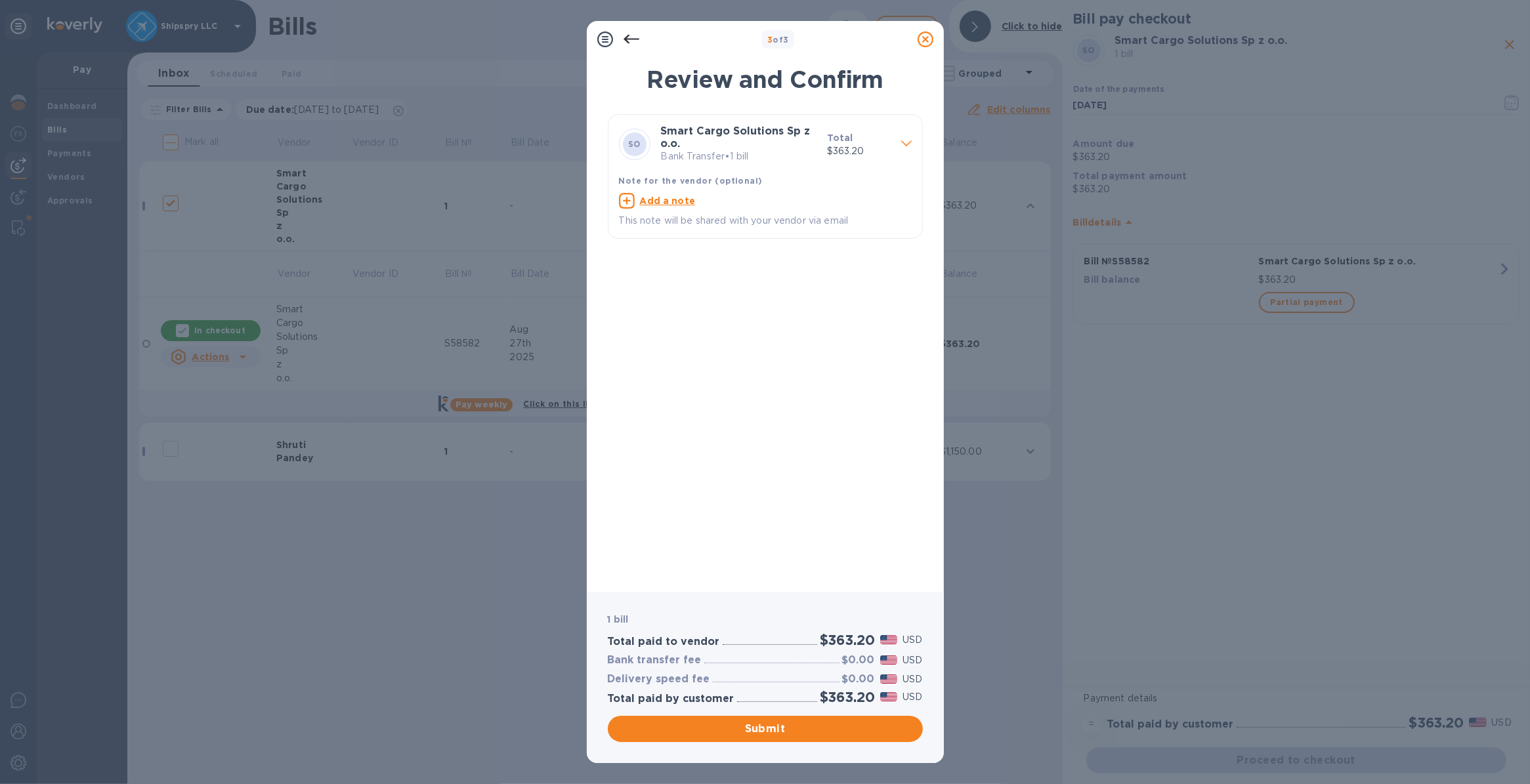
click at [640, 200] on u "Add a note" at bounding box center [667, 200] width 56 height 11
click at [638, 204] on textarea at bounding box center [754, 202] width 272 height 11
type textarea "shipspry llc usa"
click at [699, 733] on span "Submit" at bounding box center [766, 728] width 294 height 15
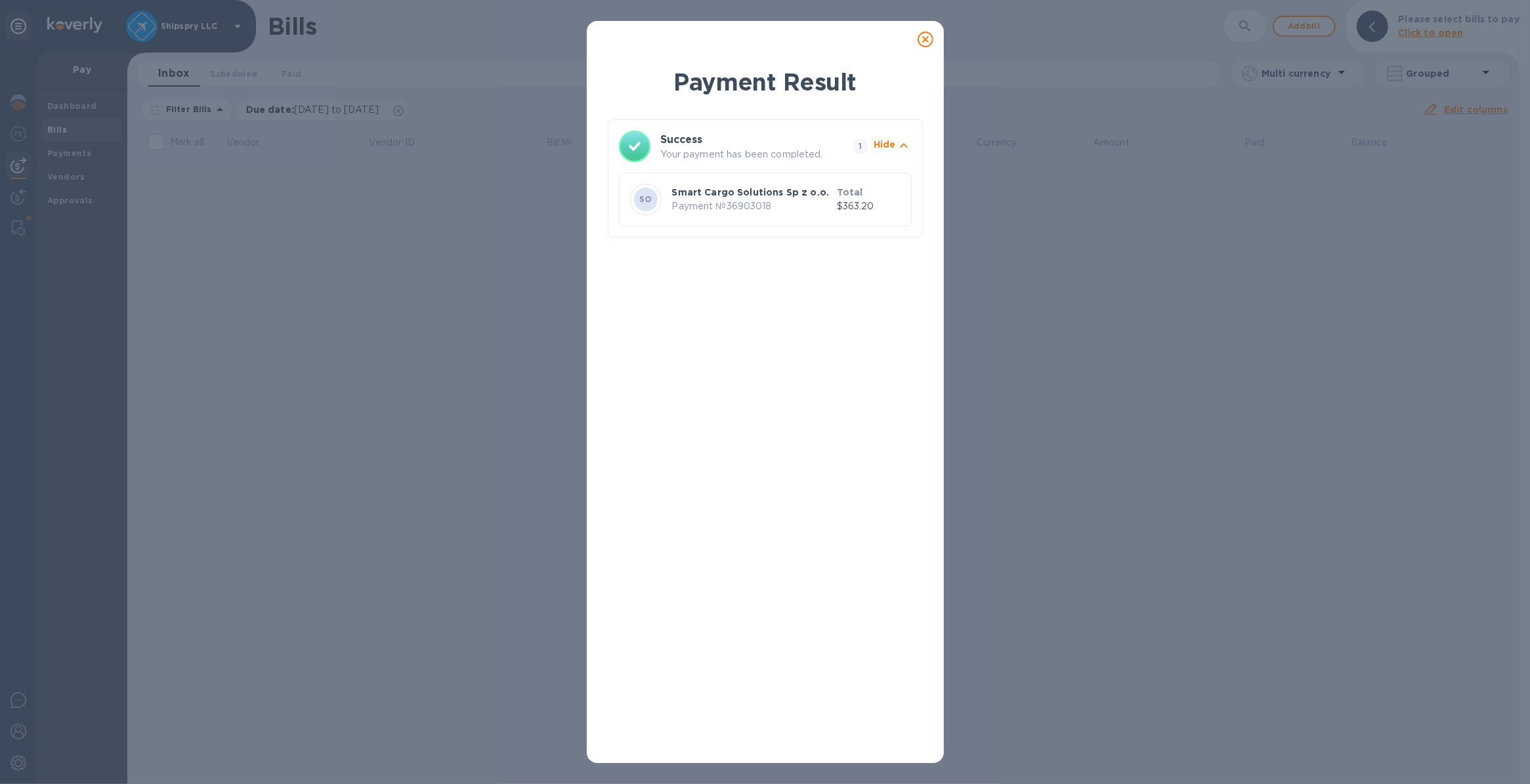
click at [921, 40] on icon at bounding box center [925, 39] width 15 height 15
